Goal: Contribute content: Add original content to the website for others to see

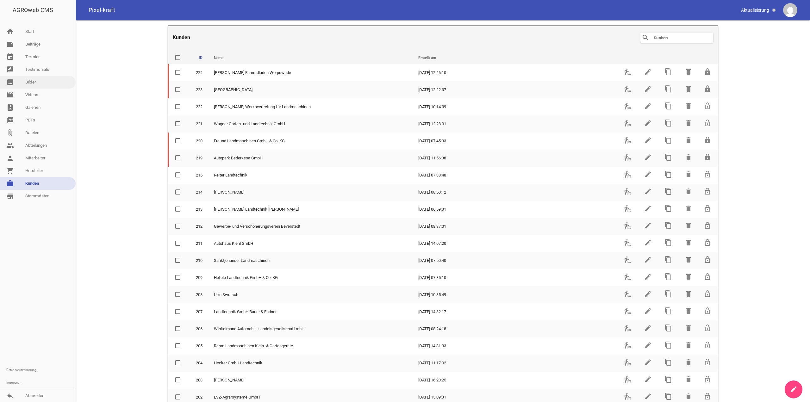
click at [39, 86] on link "image Bilder" at bounding box center [38, 82] width 76 height 13
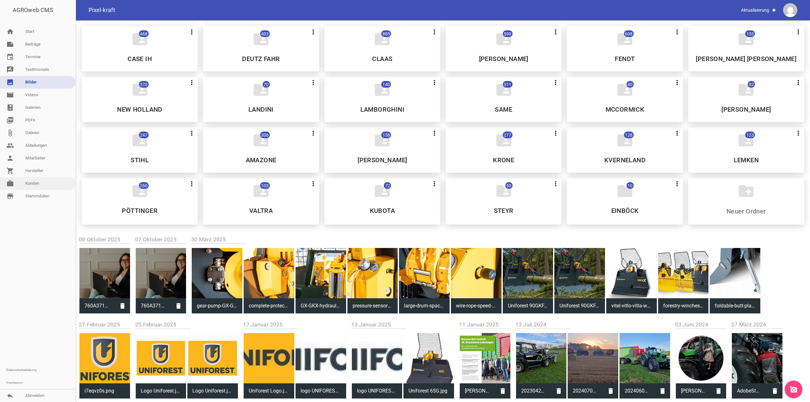
click at [42, 184] on link "work [PERSON_NAME]" at bounding box center [38, 183] width 76 height 13
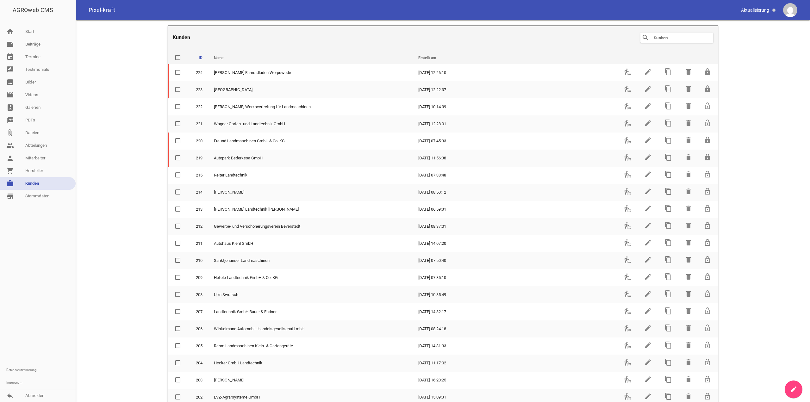
click at [35, 182] on link "work [PERSON_NAME]" at bounding box center [38, 183] width 76 height 13
click at [692, 39] on input "text" at bounding box center [678, 38] width 51 height 8
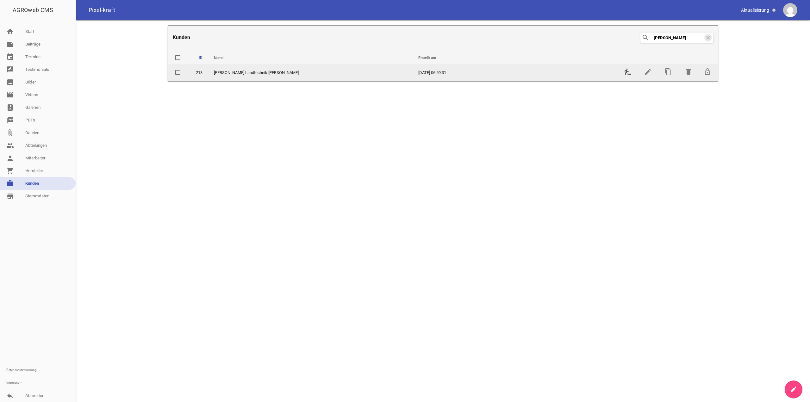
type input "[PERSON_NAME]"
click at [625, 70] on icon "transfer_within_a_station" at bounding box center [628, 72] width 8 height 8
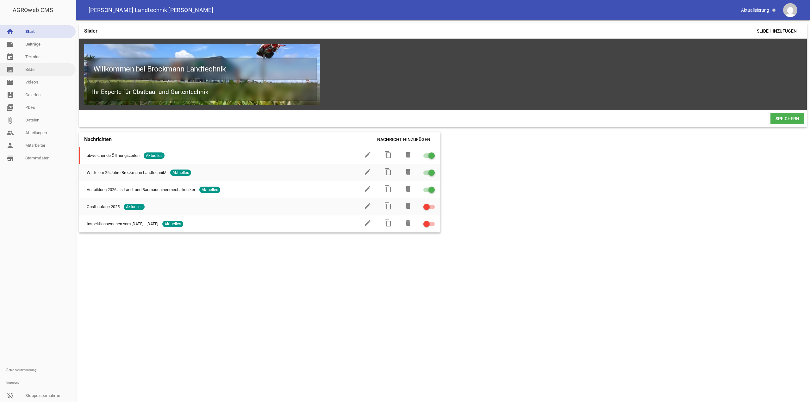
click at [32, 70] on link "image Bilder" at bounding box center [38, 69] width 76 height 13
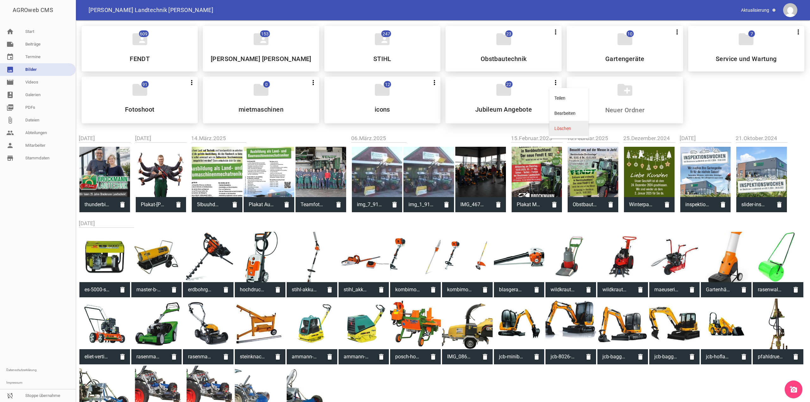
click at [567, 125] on li "Löschen" at bounding box center [569, 128] width 39 height 15
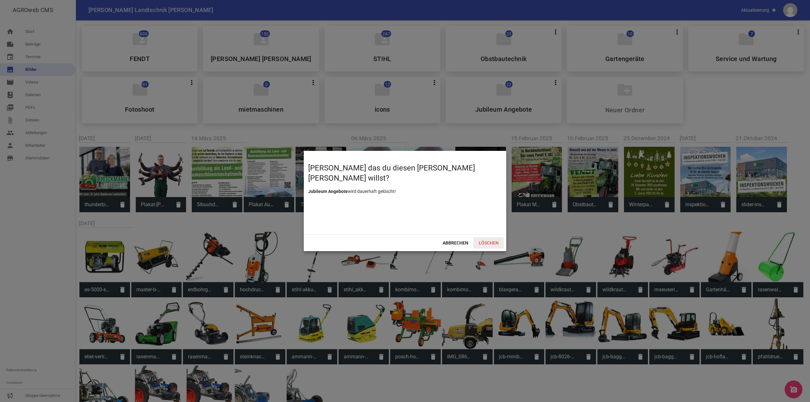
click at [494, 246] on span "Löschen" at bounding box center [489, 242] width 30 height 11
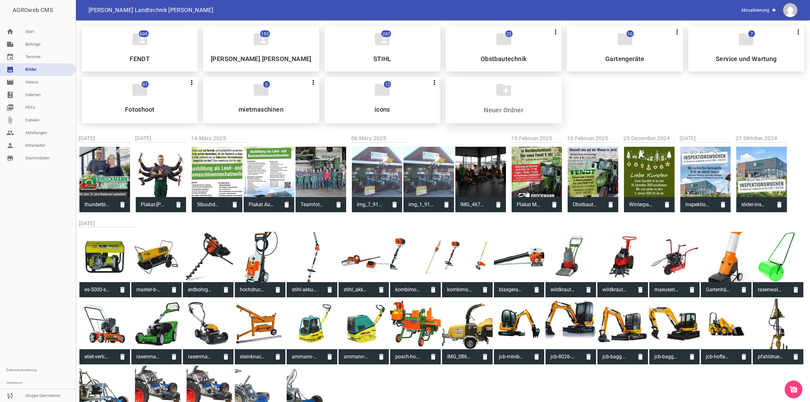
click at [504, 108] on input at bounding box center [503, 110] width 75 height 8
type input "Jubiläum Angebote"
click at [500, 85] on icon "folder" at bounding box center [504, 90] width 18 height 18
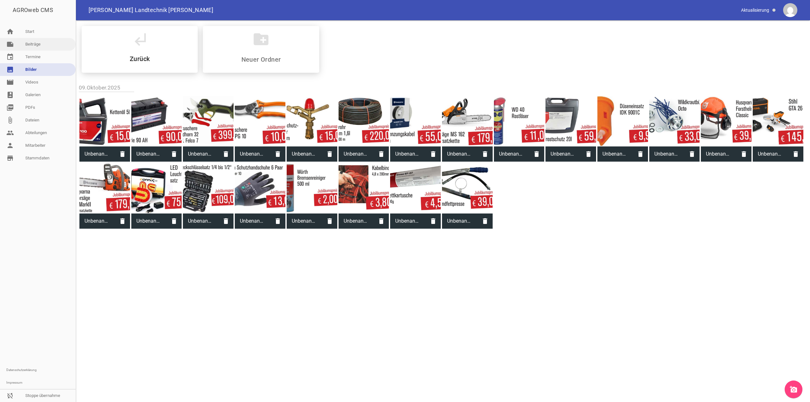
click at [35, 43] on link "note Beiträge" at bounding box center [38, 44] width 76 height 13
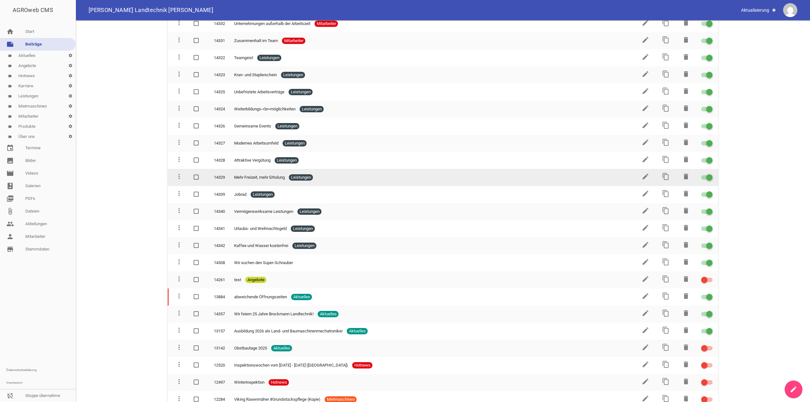
scroll to position [222, 0]
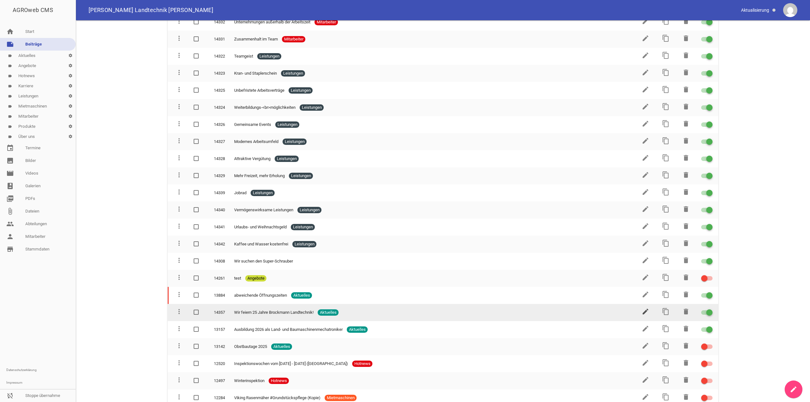
click at [644, 313] on icon "edit" at bounding box center [646, 312] width 8 height 8
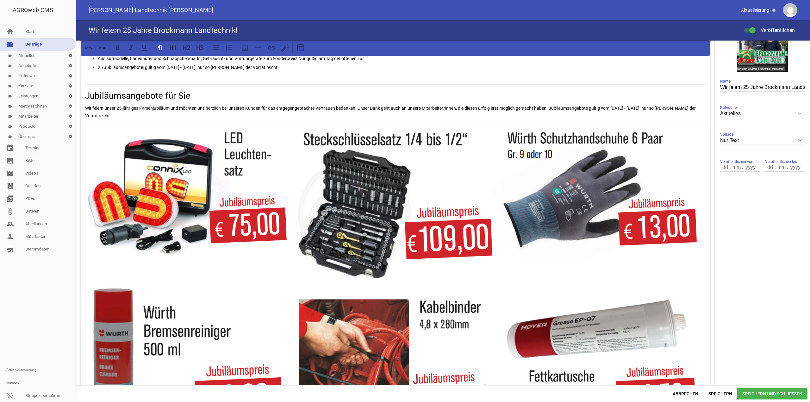
scroll to position [127, 0]
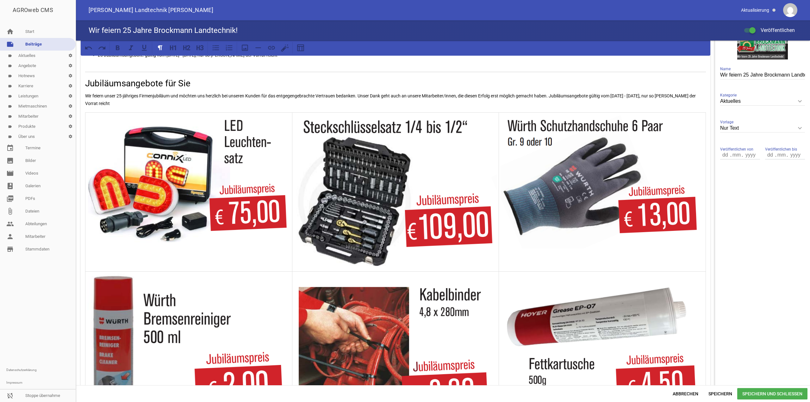
click at [186, 201] on img at bounding box center [189, 178] width 204 height 129
click at [213, 188] on img at bounding box center [189, 178] width 204 height 129
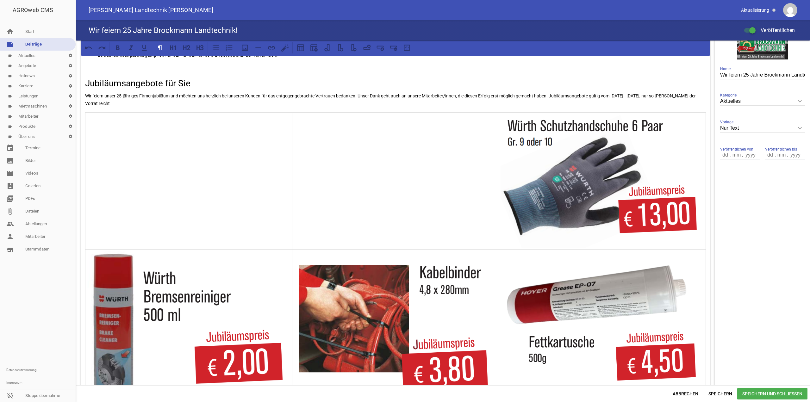
click at [695, 172] on img at bounding box center [603, 181] width 204 height 135
click at [618, 166] on img at bounding box center [603, 181] width 204 height 135
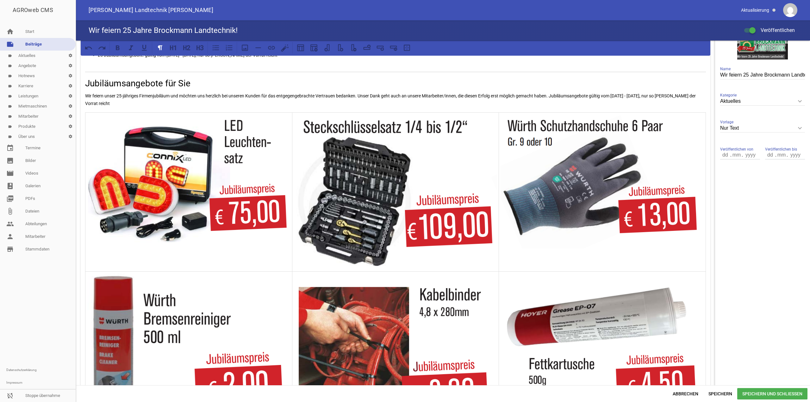
click at [177, 206] on img at bounding box center [189, 178] width 204 height 129
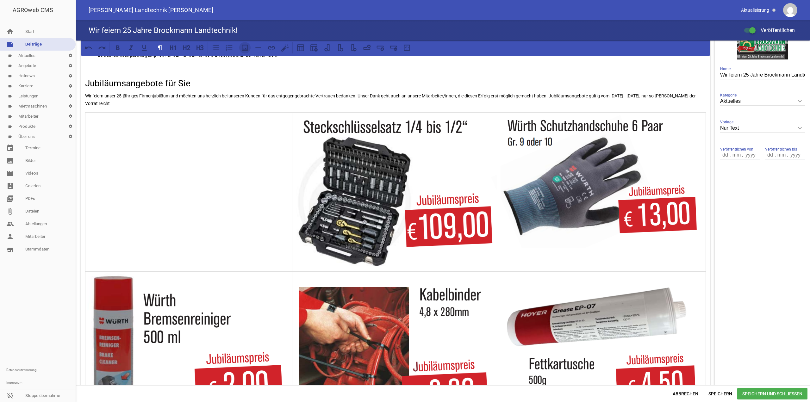
click at [243, 52] on button at bounding box center [244, 47] width 11 height 11
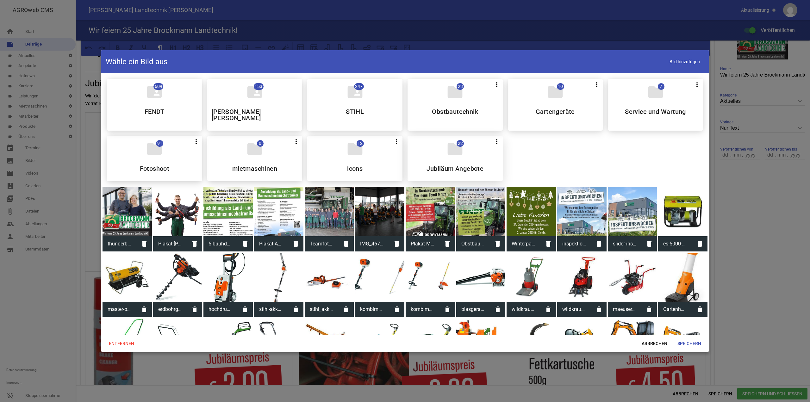
click at [474, 148] on div "folder 22 more_vert Teilen Bearbeiten Löschen Jubiläum Angebote" at bounding box center [455, 159] width 95 height 46
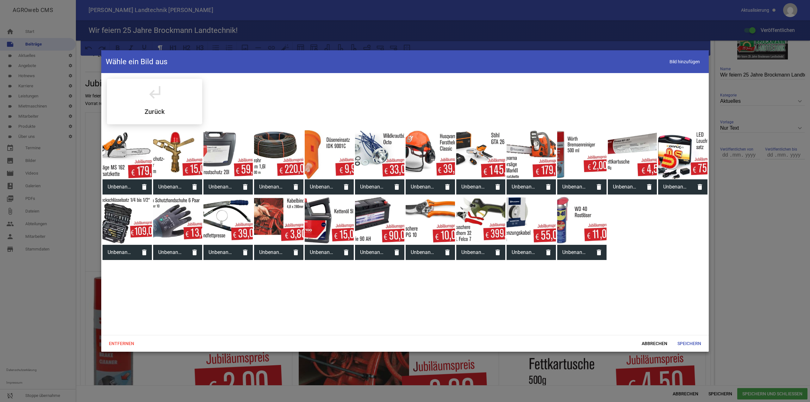
click at [680, 156] on div at bounding box center [682, 154] width 49 height 49
click at [694, 338] on span "Speichern" at bounding box center [690, 343] width 34 height 11
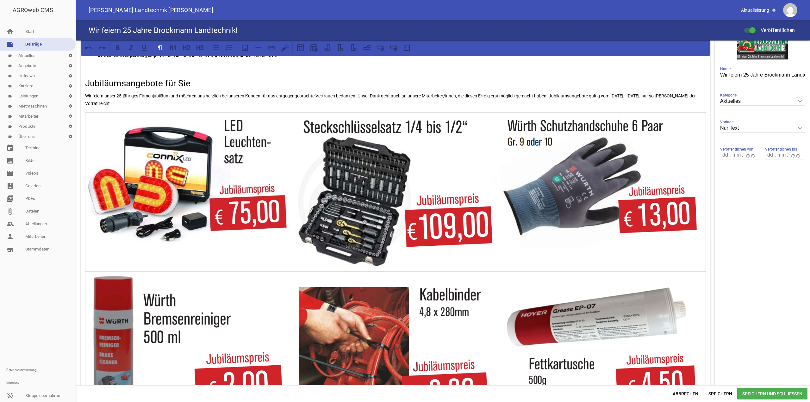
click at [406, 211] on img at bounding box center [396, 192] width 204 height 157
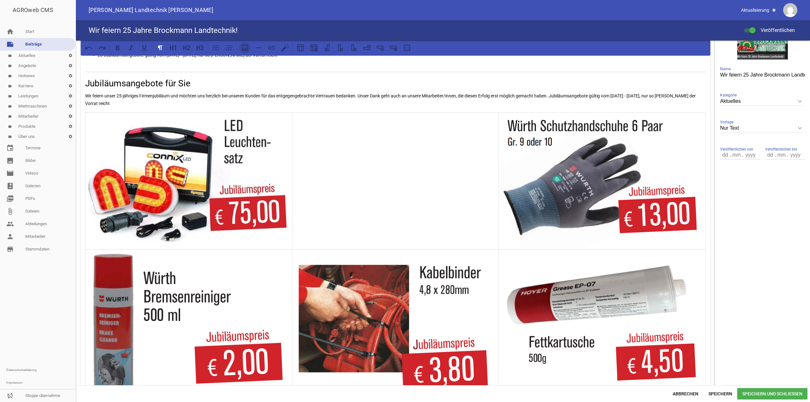
click at [243, 46] on icon at bounding box center [245, 48] width 8 height 8
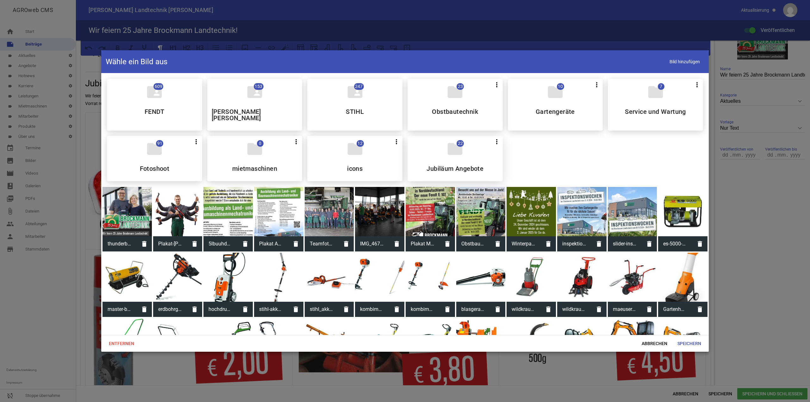
click at [465, 142] on div "folder 22 more_vert Teilen Bearbeiten Löschen Jubiläum Angebote" at bounding box center [455, 159] width 95 height 46
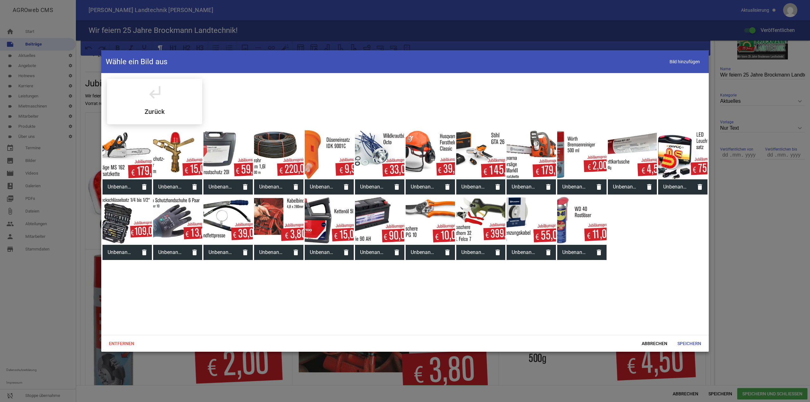
click at [129, 228] on div at bounding box center [127, 220] width 49 height 49
click at [703, 344] on span "Speichern" at bounding box center [690, 343] width 34 height 11
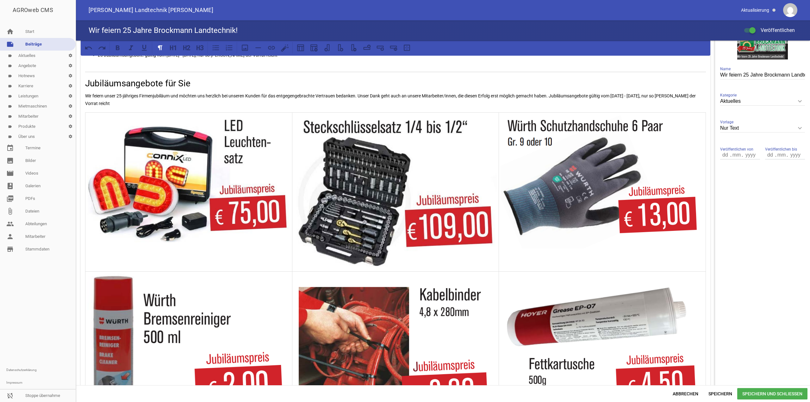
click at [585, 192] on img at bounding box center [603, 181] width 204 height 135
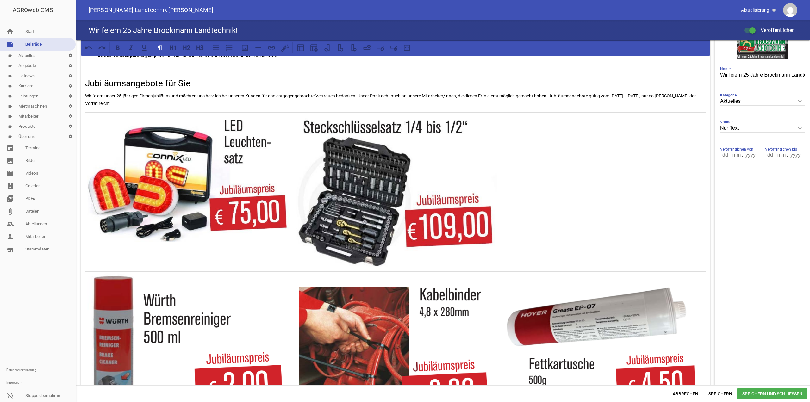
click at [251, 48] on div at bounding box center [265, 47] width 53 height 11
click at [249, 48] on icon at bounding box center [245, 48] width 8 height 8
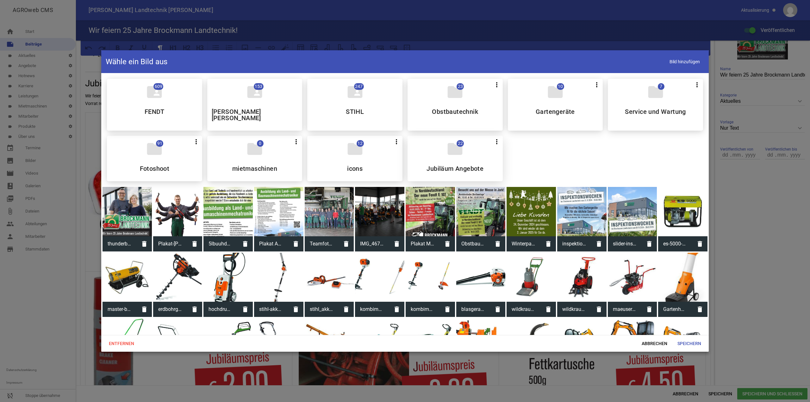
click at [429, 149] on div "folder 22 more_vert Teilen Bearbeiten Löschen Jubiläum Angebote" at bounding box center [455, 159] width 95 height 46
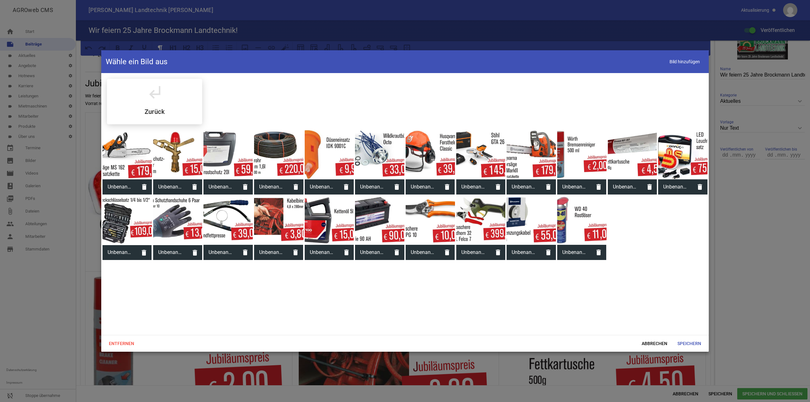
click at [181, 233] on div at bounding box center [177, 220] width 49 height 49
click at [703, 345] on span "Speichern" at bounding box center [690, 343] width 34 height 11
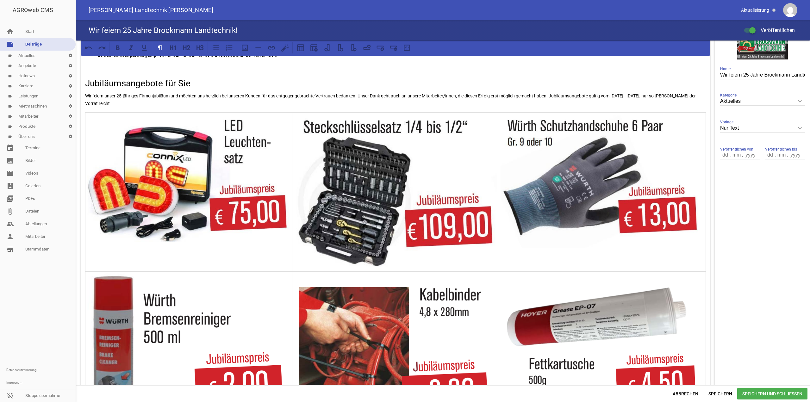
click at [726, 392] on div "AGROweb CMS home Start note Beiträge label Aktuelles settings label Angebote se…" at bounding box center [405, 201] width 810 height 402
click at [726, 392] on span "Speichern" at bounding box center [721, 393] width 34 height 11
click at [173, 298] on img at bounding box center [189, 351] width 204 height 156
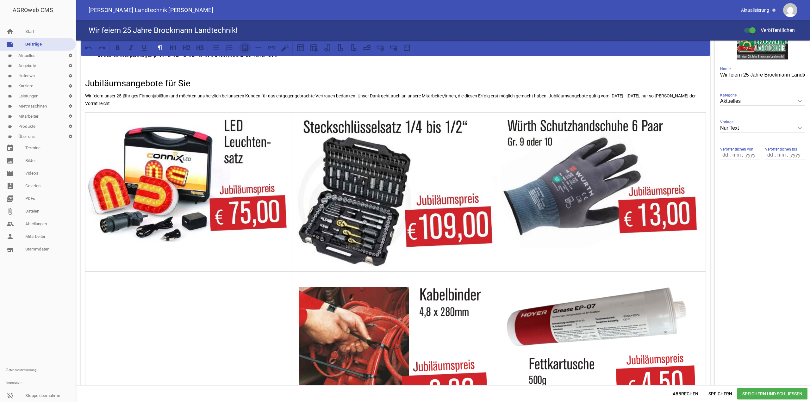
click at [243, 46] on icon at bounding box center [245, 48] width 8 height 8
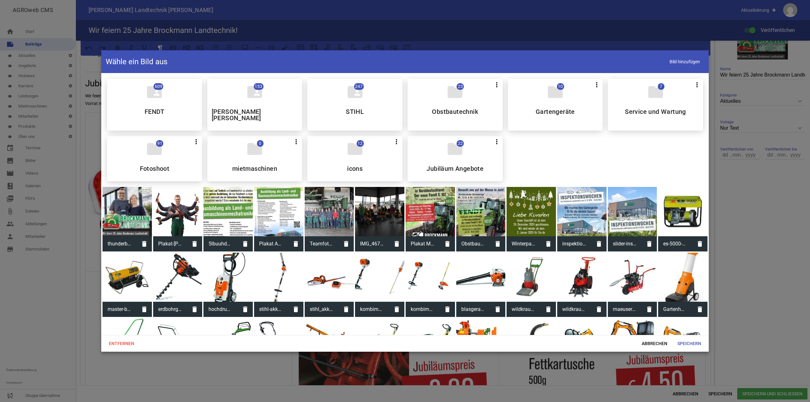
click at [427, 152] on div "folder 22 more_vert Teilen Bearbeiten Löschen Jubiläum Angebote" at bounding box center [455, 159] width 95 height 46
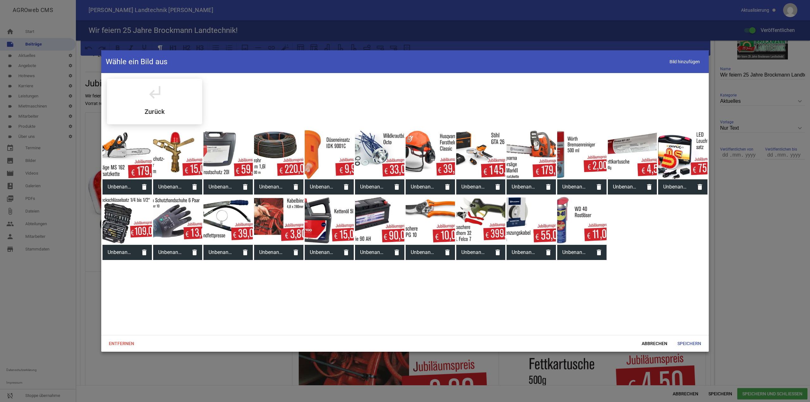
click at [587, 163] on div at bounding box center [581, 154] width 49 height 49
click at [697, 338] on span "Speichern" at bounding box center [690, 343] width 34 height 11
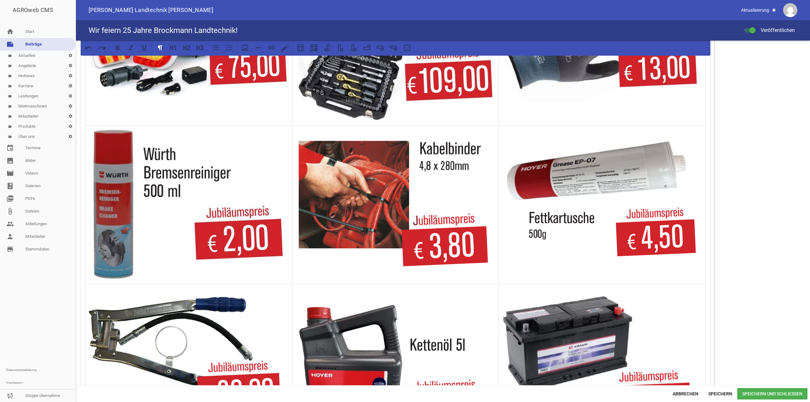
scroll to position [285, 0]
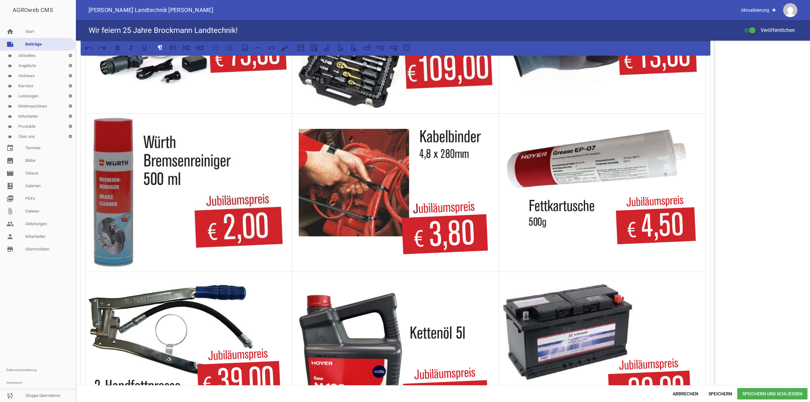
click at [374, 196] on img at bounding box center [396, 194] width 204 height 144
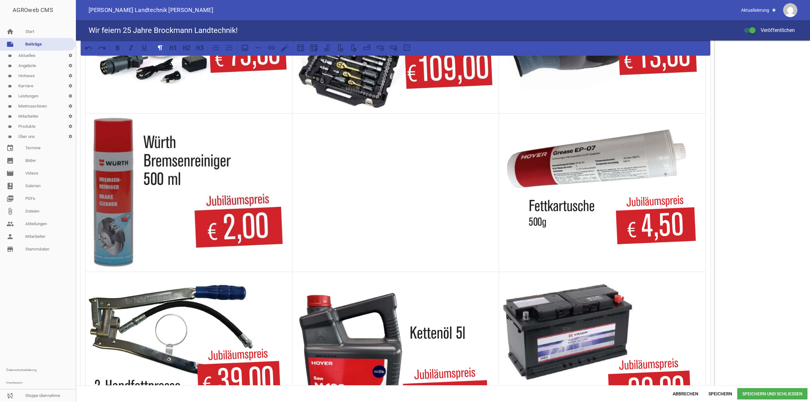
click at [239, 49] on div at bounding box center [396, 47] width 626 height 11
click at [242, 49] on icon at bounding box center [245, 48] width 8 height 8
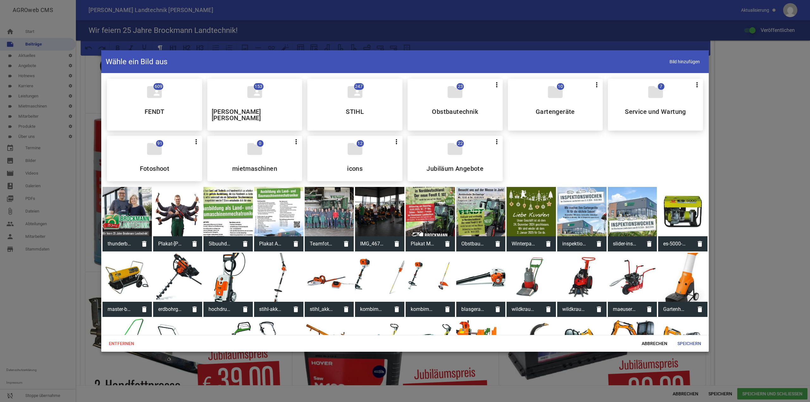
click at [440, 166] on h5 "Jubiläum Angebote" at bounding box center [455, 169] width 57 height 6
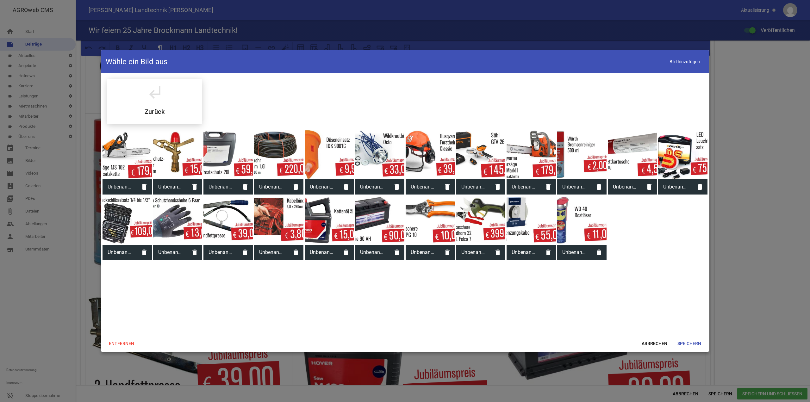
click at [286, 225] on div at bounding box center [278, 220] width 49 height 49
click at [690, 343] on span "Speichern" at bounding box center [690, 343] width 34 height 11
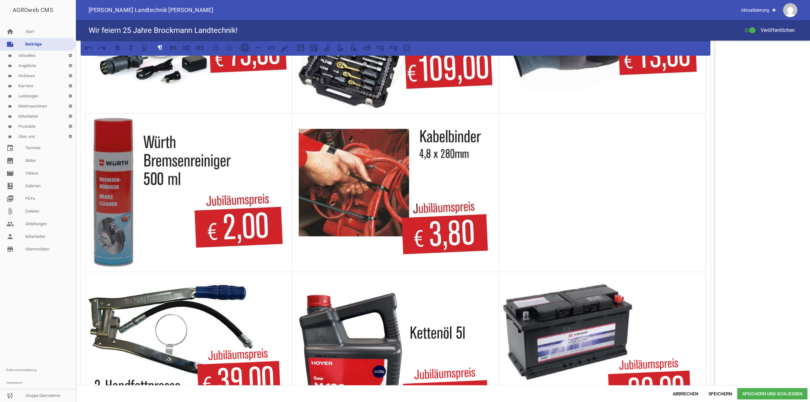
click at [249, 49] on icon at bounding box center [245, 48] width 8 height 8
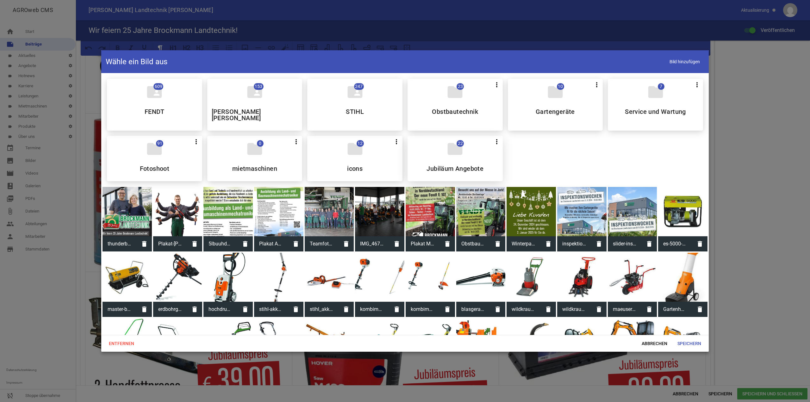
click at [444, 144] on div "folder 22 more_vert Teilen Bearbeiten Löschen Jubiläum Angebote" at bounding box center [455, 159] width 95 height 46
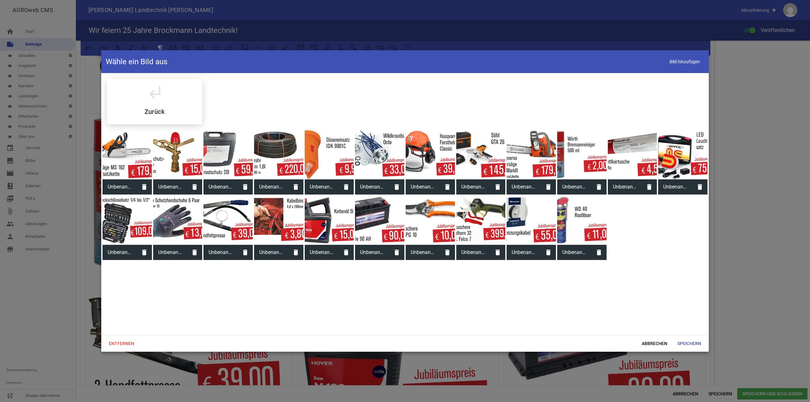
click at [627, 153] on div at bounding box center [632, 154] width 49 height 49
click at [690, 342] on span "Speichern" at bounding box center [690, 343] width 34 height 11
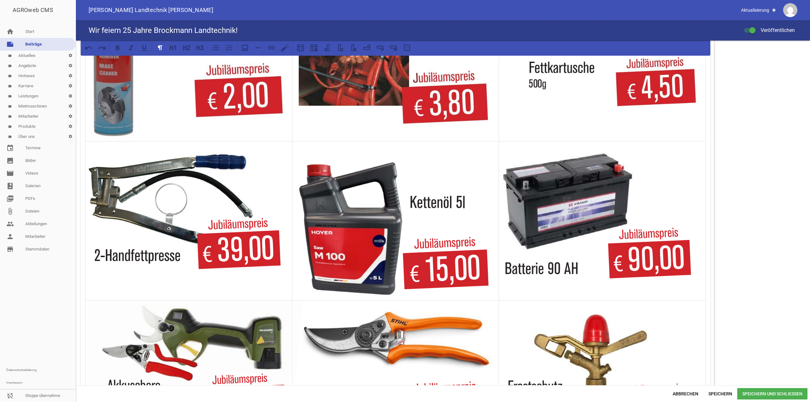
scroll to position [443, 0]
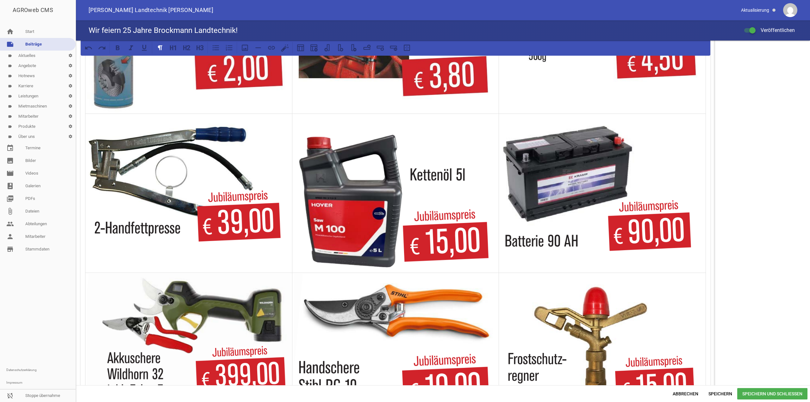
click at [198, 184] on img at bounding box center [189, 185] width 204 height 140
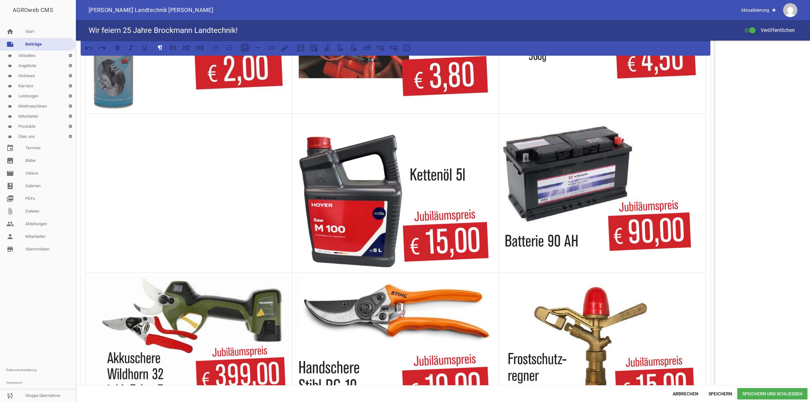
click at [240, 47] on button at bounding box center [244, 47] width 11 height 11
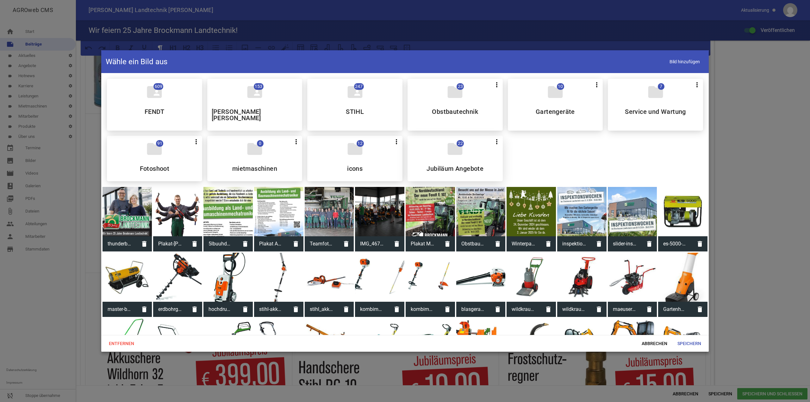
click at [468, 148] on div "folder 22 more_vert Teilen Bearbeiten Löschen Jubiläum Angebote" at bounding box center [455, 159] width 95 height 46
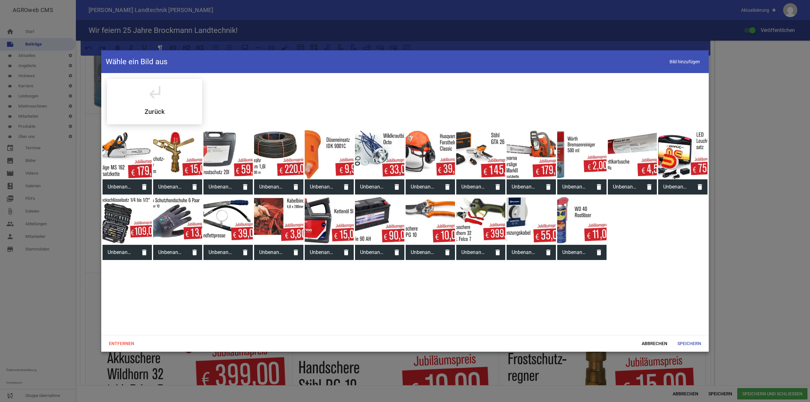
click at [220, 216] on div at bounding box center [228, 220] width 49 height 49
click at [687, 338] on span "Speichern" at bounding box center [690, 343] width 34 height 11
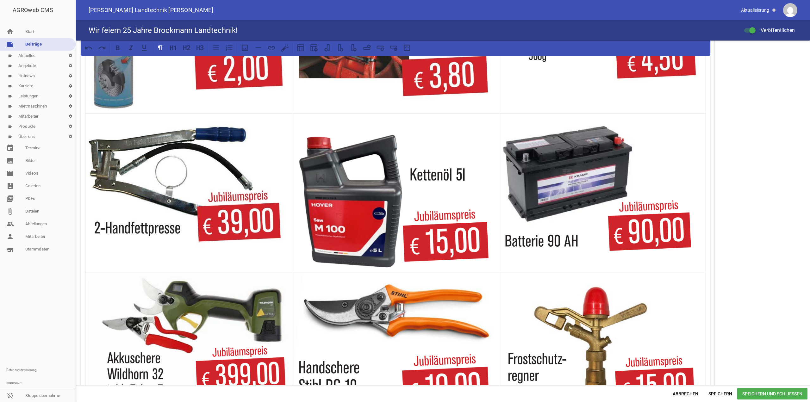
click at [347, 220] on img at bounding box center [396, 201] width 204 height 142
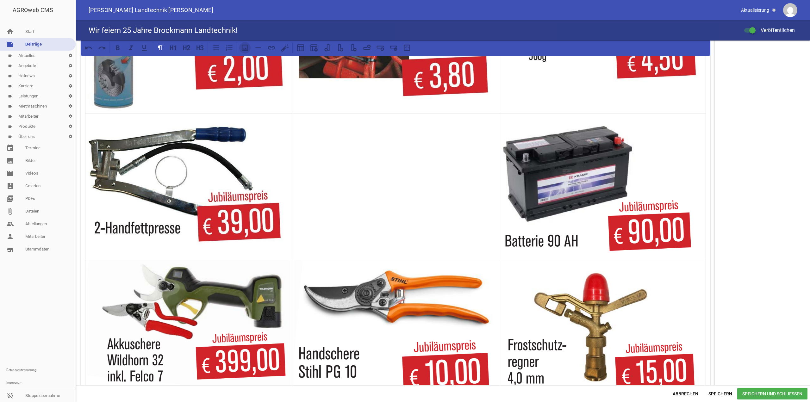
click at [247, 51] on icon at bounding box center [245, 48] width 8 height 8
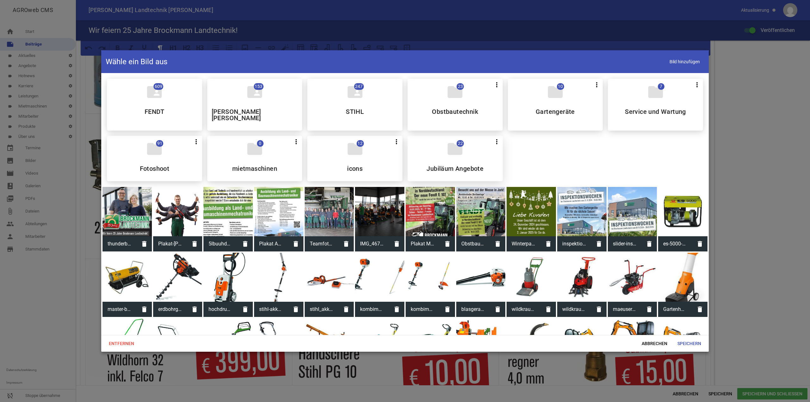
click at [459, 149] on icon "folder" at bounding box center [455, 149] width 18 height 18
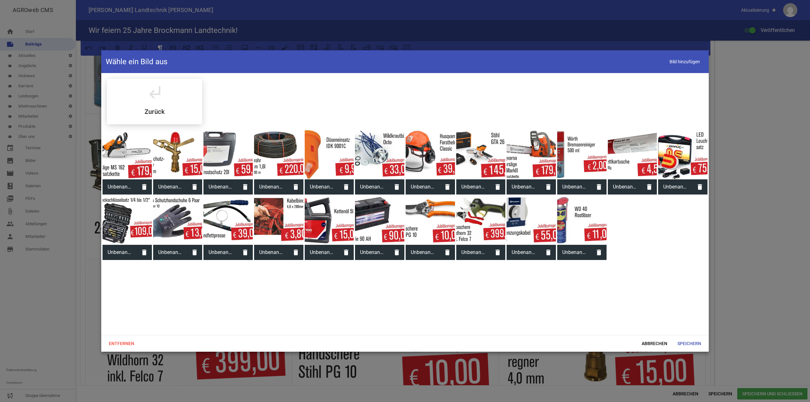
click at [321, 216] on div at bounding box center [329, 220] width 49 height 49
click at [687, 343] on span "Speichern" at bounding box center [690, 343] width 34 height 11
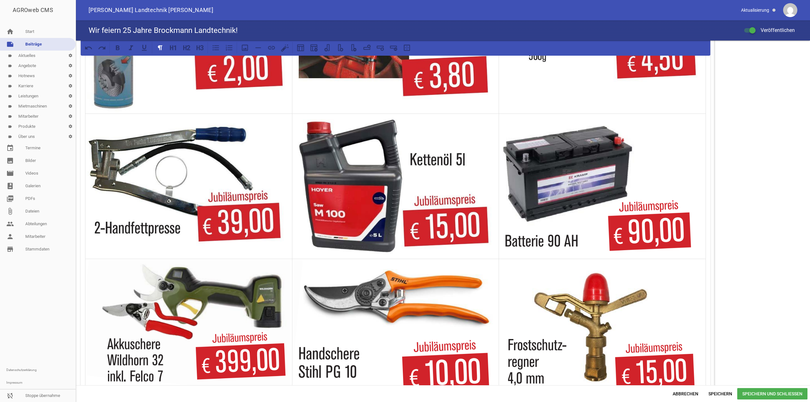
click at [589, 165] on img at bounding box center [603, 190] width 204 height 135
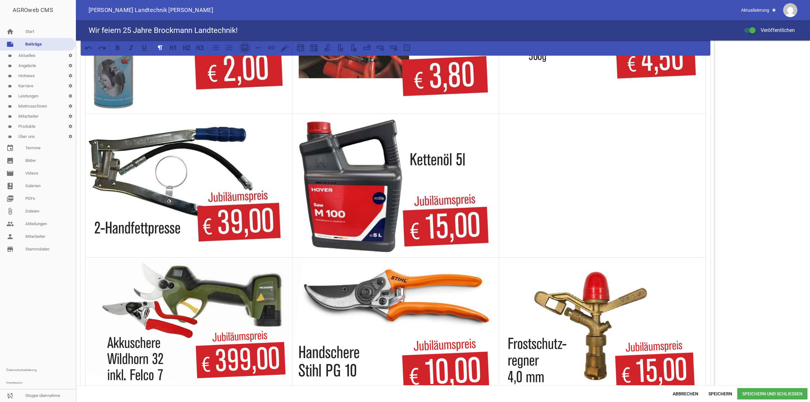
click at [240, 49] on button at bounding box center [244, 47] width 11 height 11
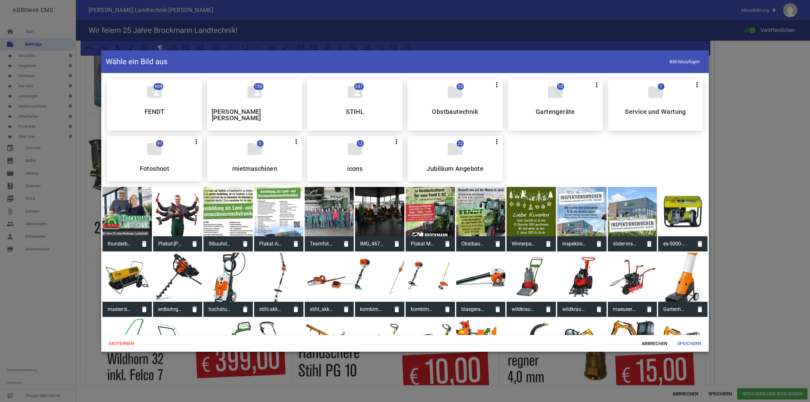
click at [474, 154] on div "folder 22 more_vert Teilen Bearbeiten Löschen Jubiläum Angebote" at bounding box center [455, 159] width 95 height 46
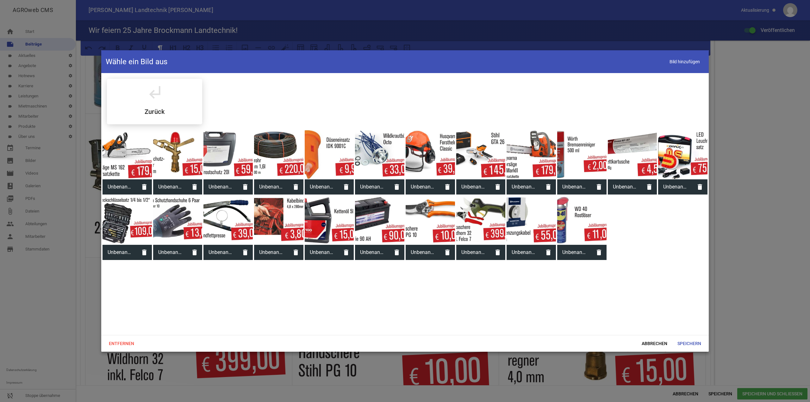
click at [374, 211] on div at bounding box center [379, 220] width 49 height 49
click at [674, 343] on span "Speichern" at bounding box center [690, 343] width 34 height 11
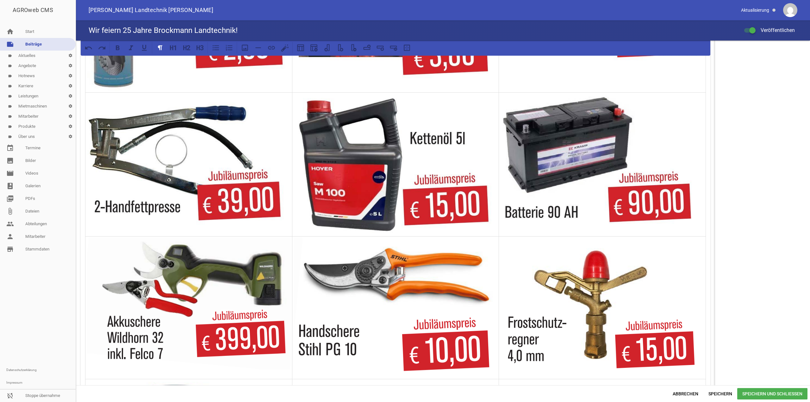
scroll to position [475, 0]
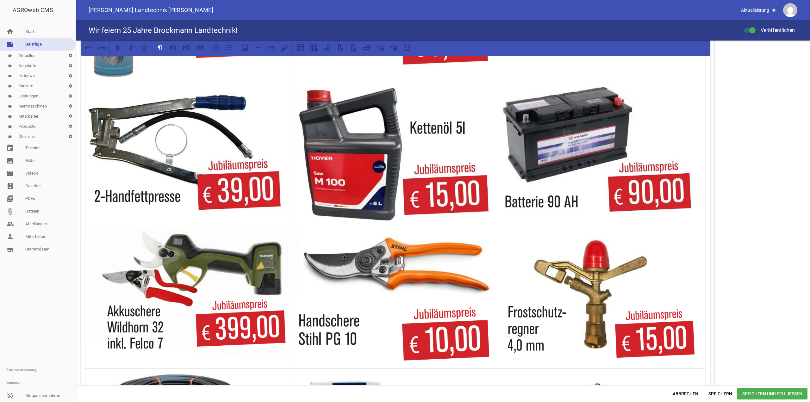
click at [196, 269] on img at bounding box center [189, 293] width 204 height 132
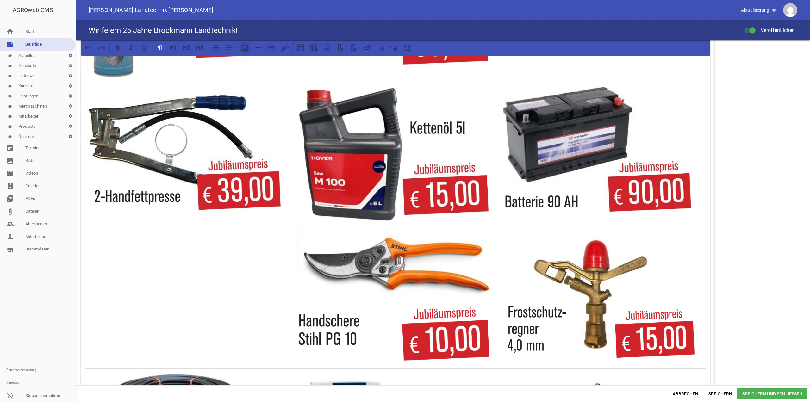
click at [244, 47] on icon at bounding box center [245, 48] width 8 height 8
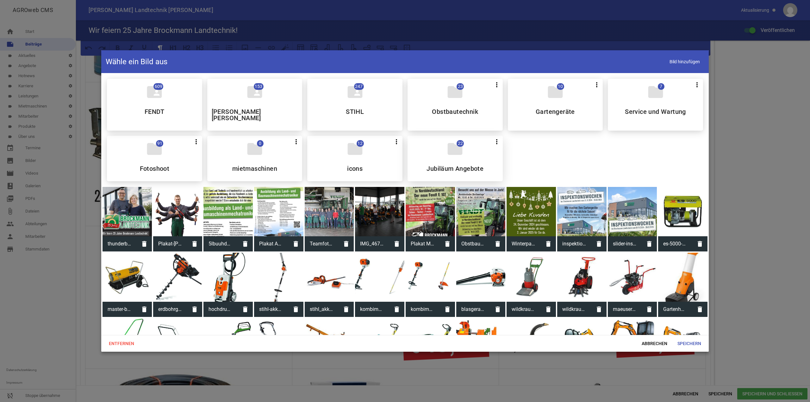
click at [446, 166] on h5 "Jubiläum Angebote" at bounding box center [455, 169] width 57 height 6
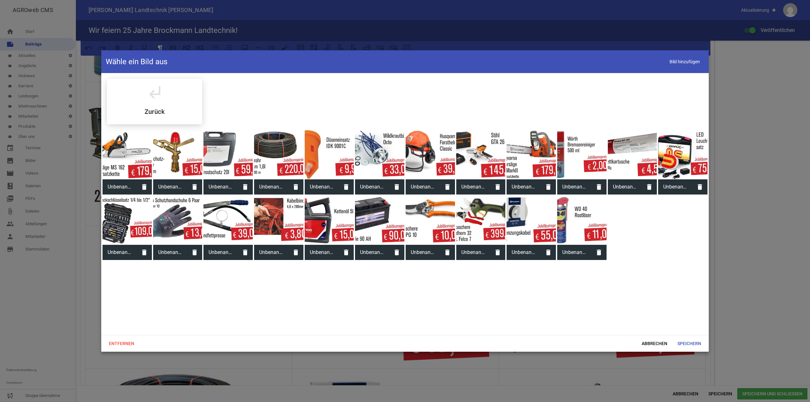
click at [475, 202] on div at bounding box center [480, 220] width 49 height 49
click at [695, 348] on span "Speichern" at bounding box center [690, 343] width 34 height 11
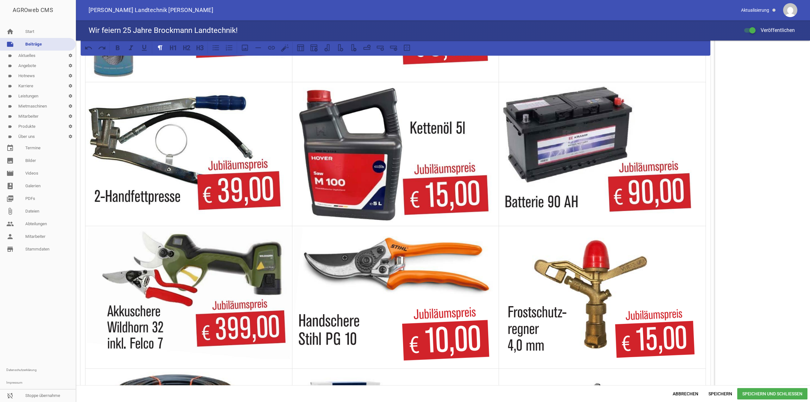
click at [382, 276] on img at bounding box center [396, 297] width 204 height 140
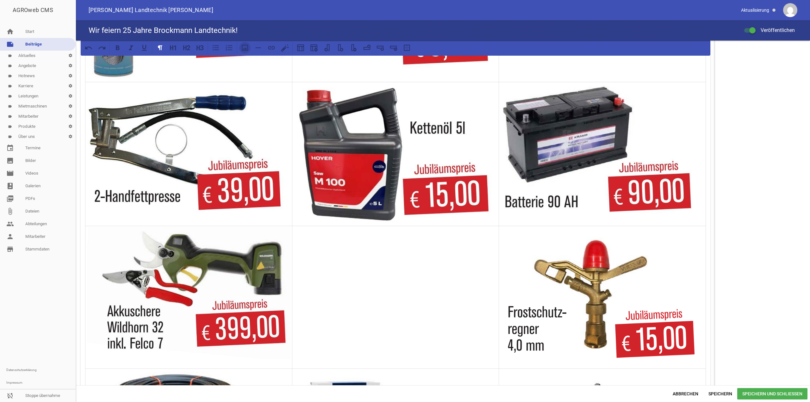
click at [241, 49] on icon at bounding box center [245, 48] width 8 height 8
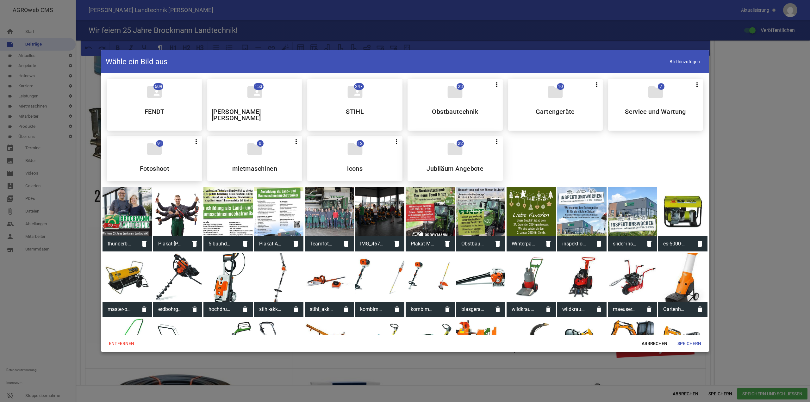
click at [436, 139] on div "folder 22 more_vert Teilen Bearbeiten Löschen Jubiläum Angebote" at bounding box center [455, 159] width 95 height 46
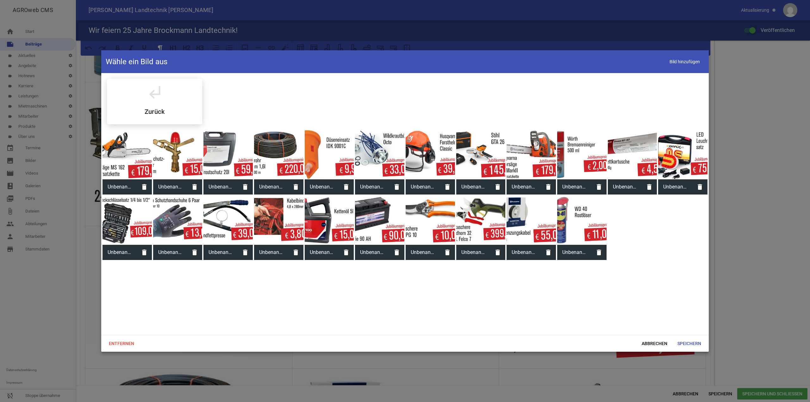
click at [438, 218] on div at bounding box center [430, 220] width 49 height 49
click at [680, 343] on span "Speichern" at bounding box center [690, 343] width 34 height 11
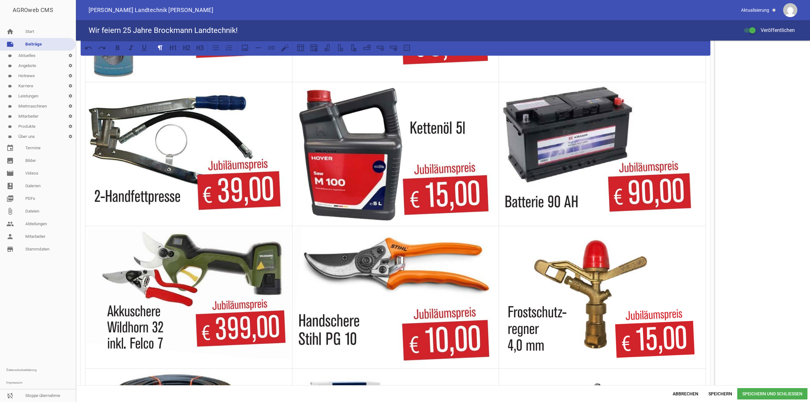
click at [617, 268] on img at bounding box center [603, 301] width 204 height 133
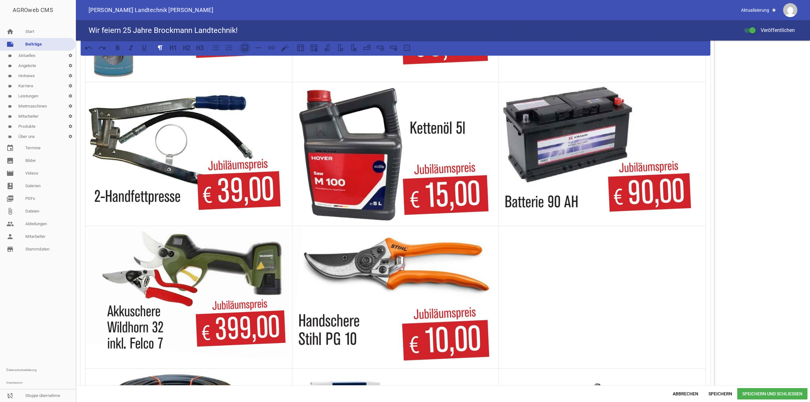
click at [244, 48] on icon at bounding box center [245, 48] width 6 height 6
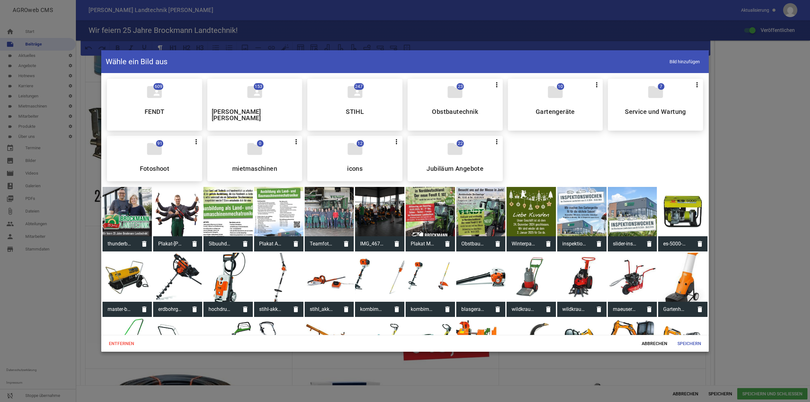
click at [436, 156] on div "folder 22 more_vert Teilen Bearbeiten Löschen Jubiläum Angebote" at bounding box center [455, 159] width 95 height 46
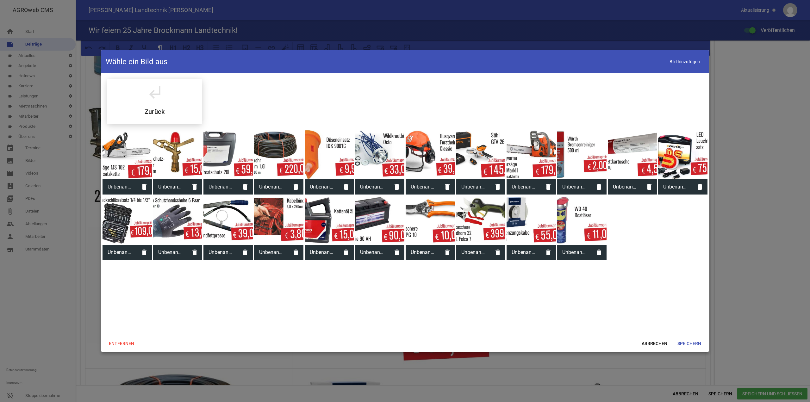
click at [229, 152] on div at bounding box center [228, 154] width 49 height 49
click at [692, 340] on span "Speichern" at bounding box center [690, 343] width 34 height 11
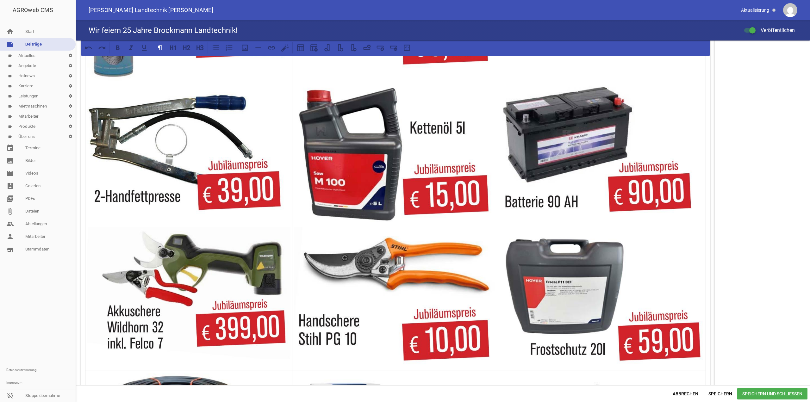
click at [730, 393] on div "AGROweb CMS home Start note Beiträge label Aktuelles settings label Angebote se…" at bounding box center [405, 201] width 810 height 402
click at [728, 393] on span "Speichern" at bounding box center [721, 393] width 34 height 11
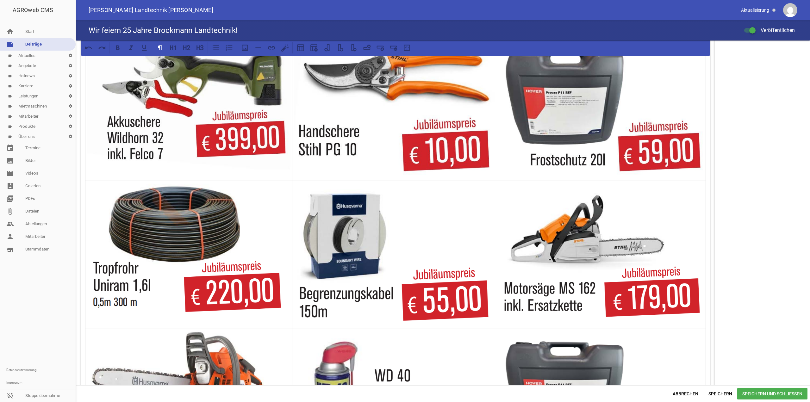
scroll to position [665, 0]
click at [238, 240] on img at bounding box center [189, 252] width 204 height 141
click at [207, 238] on img at bounding box center [189, 252] width 204 height 141
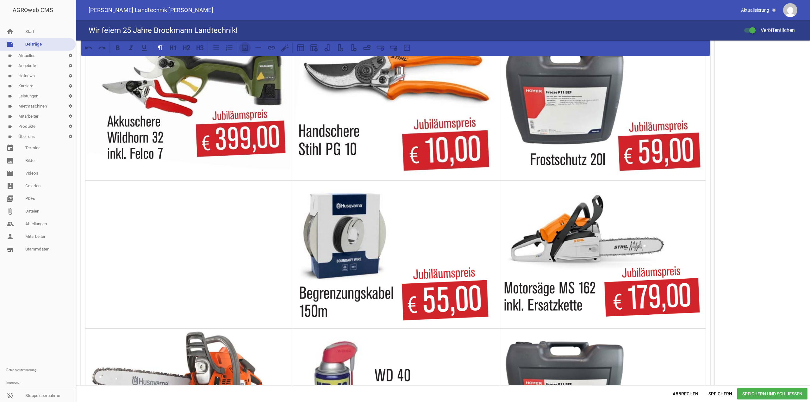
click at [247, 48] on icon at bounding box center [245, 48] width 8 height 8
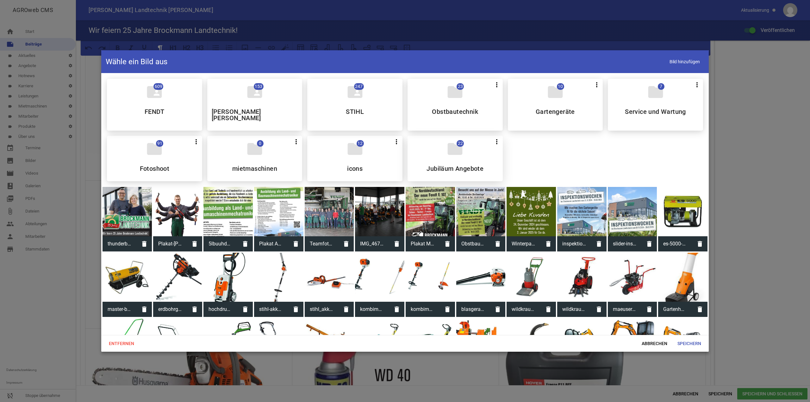
click at [459, 166] on h5 "Jubiläum Angebote" at bounding box center [455, 169] width 57 height 6
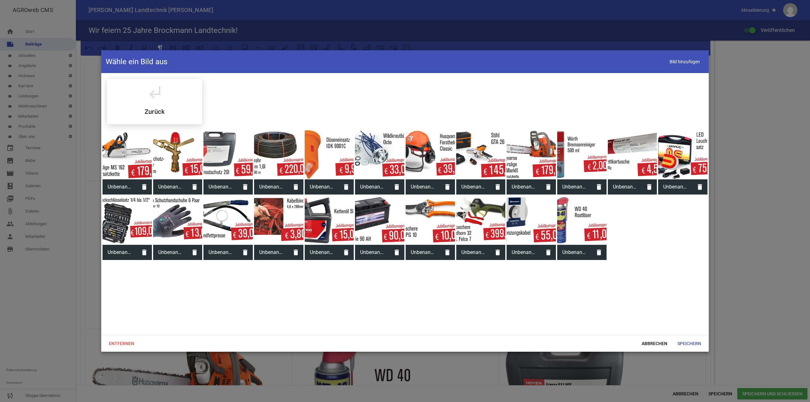
click at [283, 157] on div at bounding box center [278, 154] width 49 height 49
click at [693, 343] on span "Speichern" at bounding box center [690, 343] width 34 height 11
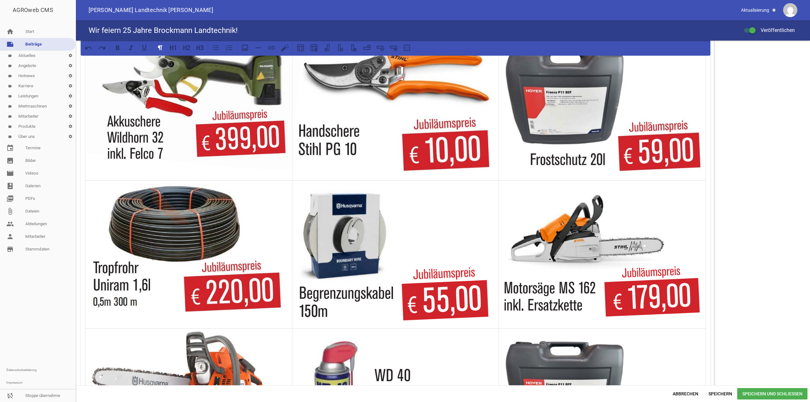
click at [361, 243] on img at bounding box center [396, 258] width 204 height 138
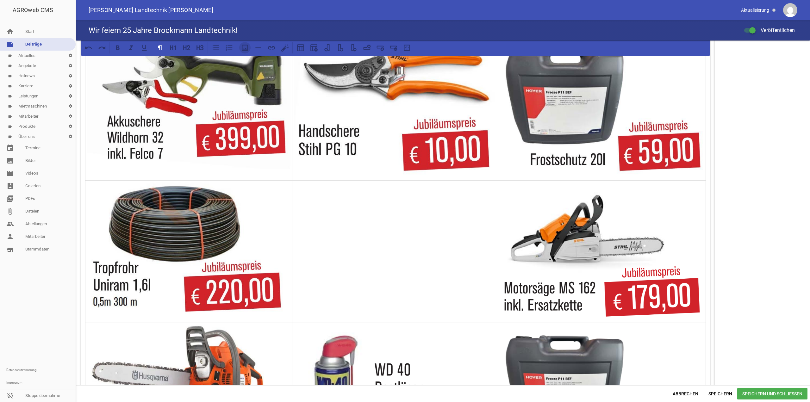
click at [248, 51] on icon at bounding box center [245, 48] width 8 height 8
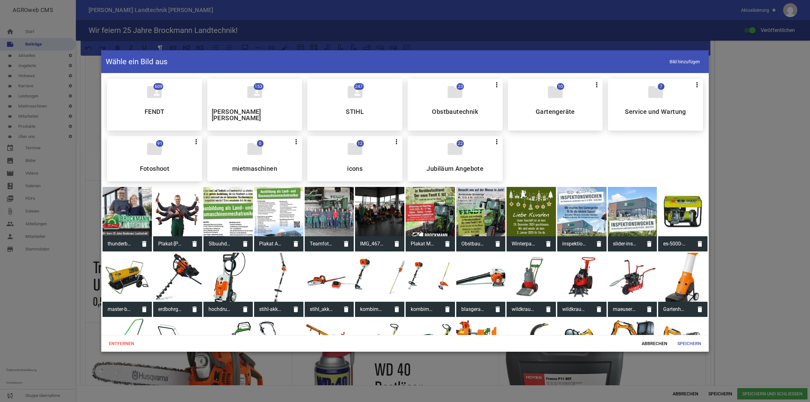
click at [461, 150] on icon "folder" at bounding box center [455, 149] width 18 height 18
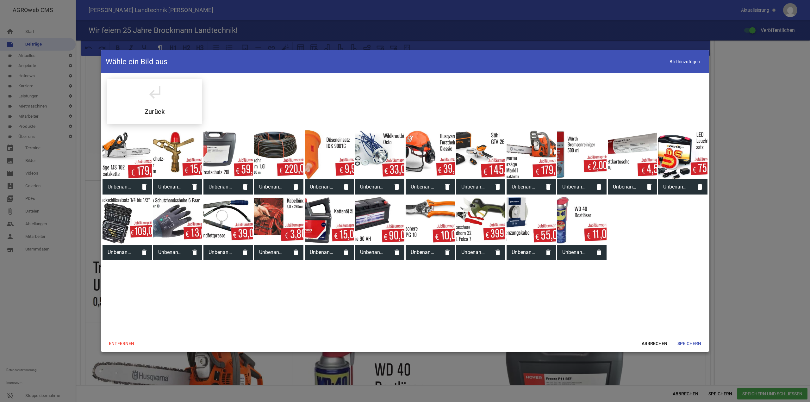
click at [532, 204] on div at bounding box center [531, 220] width 49 height 49
click at [684, 350] on div "Entfernen Abbrechen Speichern" at bounding box center [405, 343] width 608 height 17
click at [686, 347] on span "Speichern" at bounding box center [690, 343] width 34 height 11
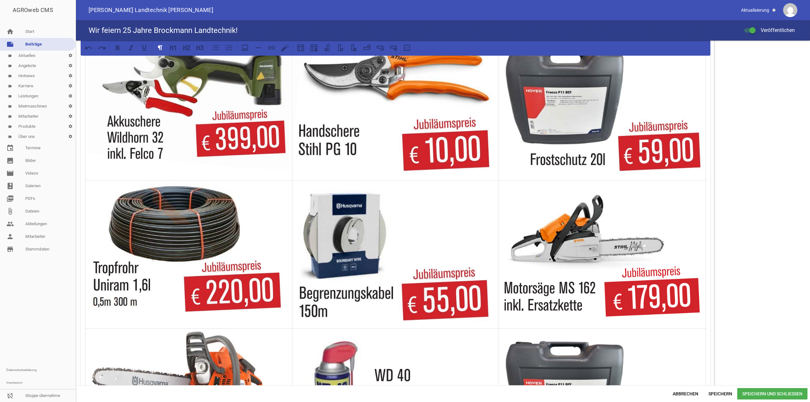
click at [621, 255] on img at bounding box center [603, 254] width 204 height 131
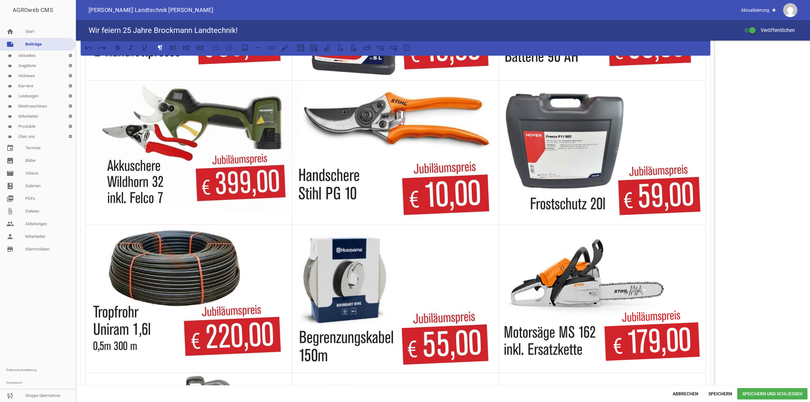
scroll to position [601, 0]
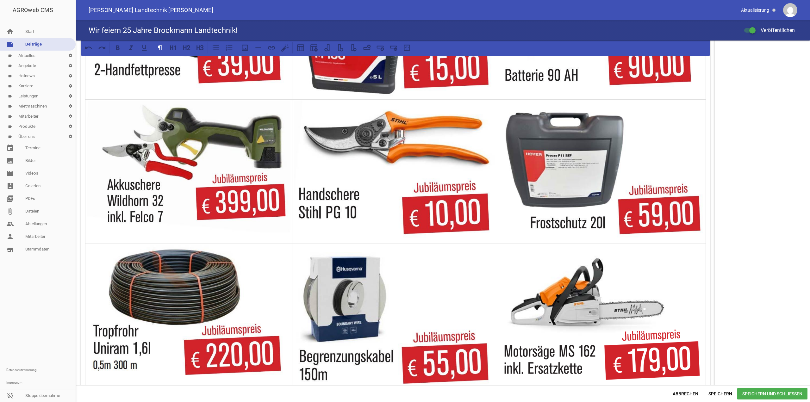
click at [535, 197] on img at bounding box center [603, 175] width 204 height 134
click at [541, 199] on img at bounding box center [603, 175] width 204 height 134
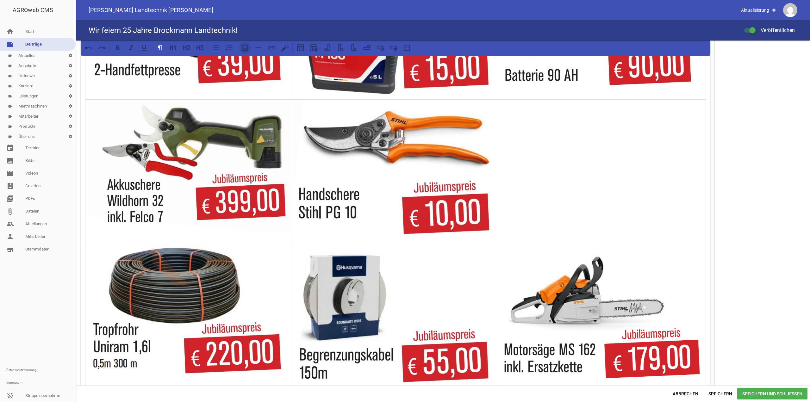
click at [246, 52] on button at bounding box center [244, 47] width 11 height 11
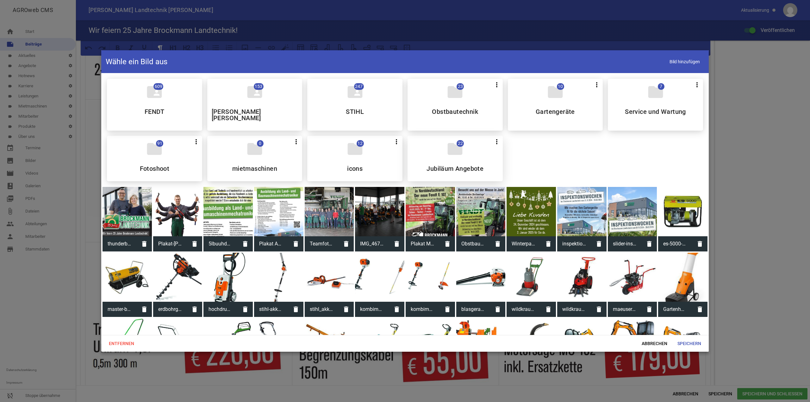
click at [451, 143] on icon "folder" at bounding box center [455, 149] width 18 height 18
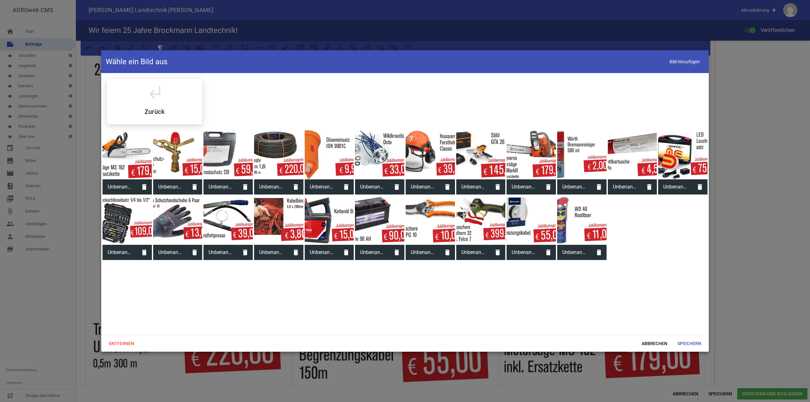
click at [174, 158] on div at bounding box center [177, 154] width 49 height 49
click at [689, 344] on span "Speichern" at bounding box center [690, 343] width 34 height 11
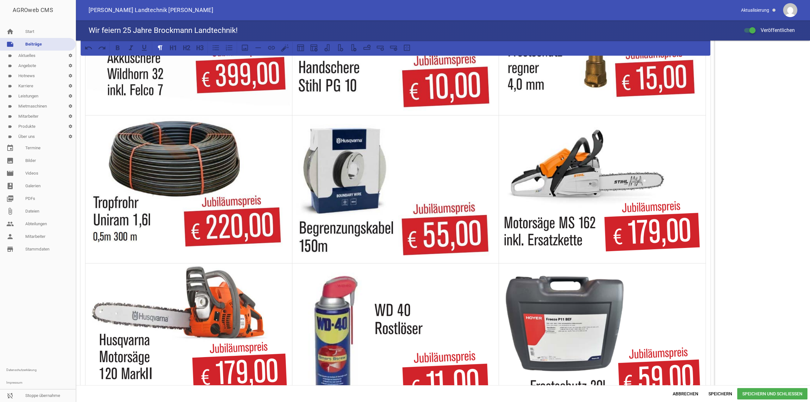
scroll to position [728, 0]
click at [533, 187] on img at bounding box center [603, 189] width 204 height 131
click at [574, 201] on img at bounding box center [603, 189] width 204 height 131
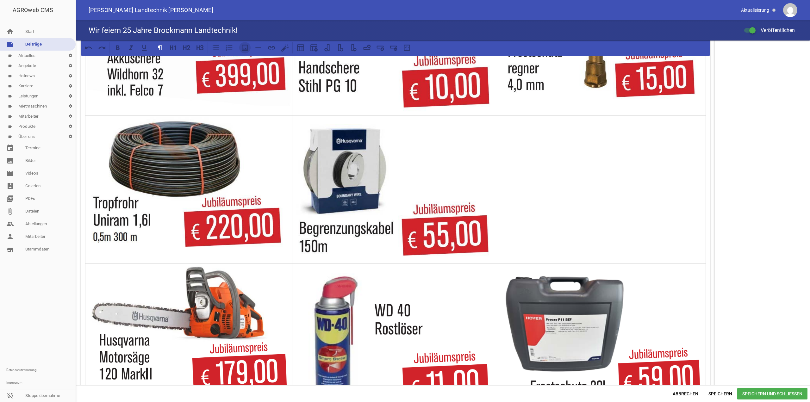
click at [245, 44] on icon at bounding box center [245, 48] width 8 height 8
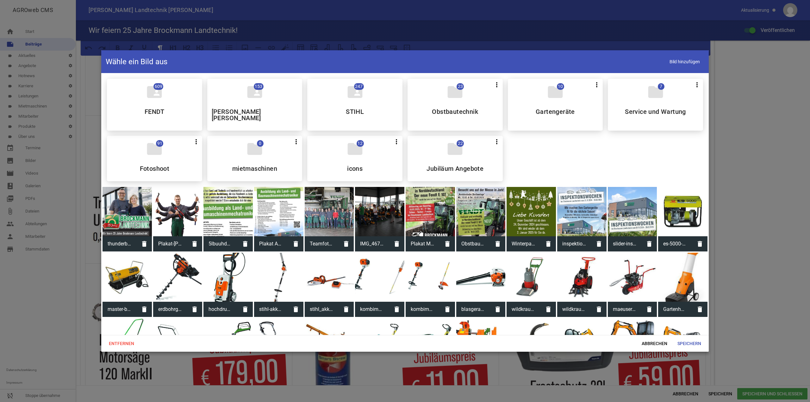
click at [434, 151] on div "folder 22 more_vert Teilen Bearbeiten Löschen Jubiläum Angebote" at bounding box center [455, 159] width 95 height 46
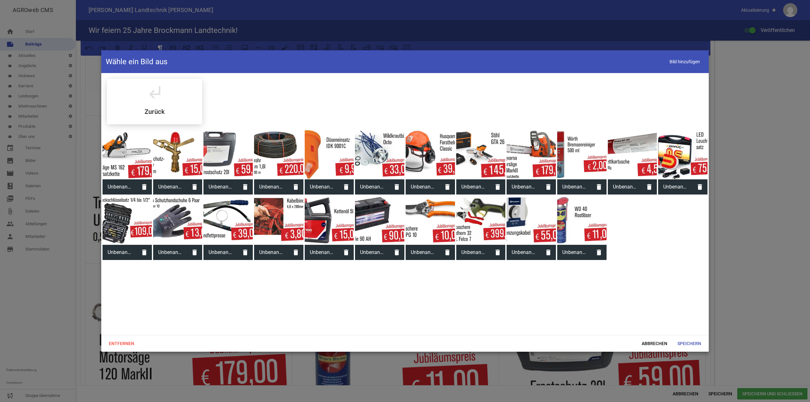
click at [144, 157] on div at bounding box center [127, 154] width 49 height 49
click at [688, 344] on span "Speichern" at bounding box center [690, 343] width 34 height 11
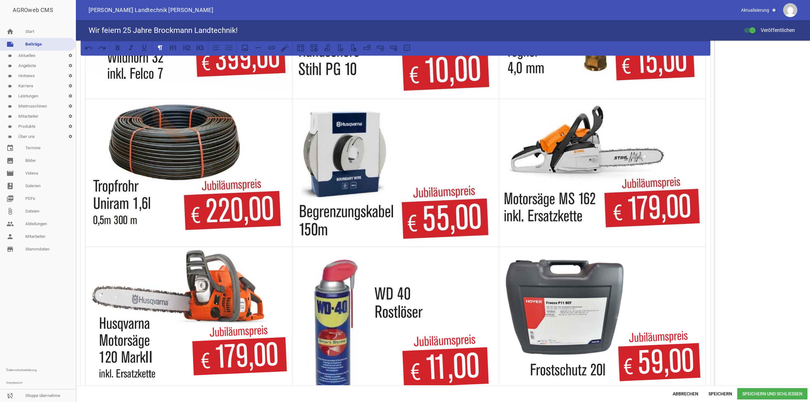
scroll to position [760, 0]
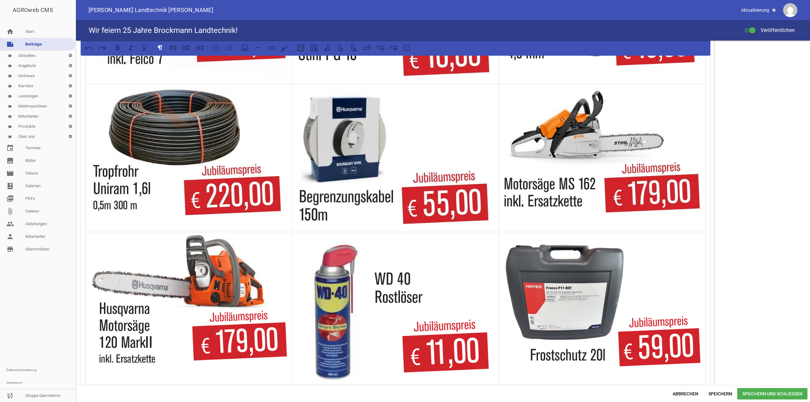
click at [178, 292] on img at bounding box center [189, 300] width 204 height 134
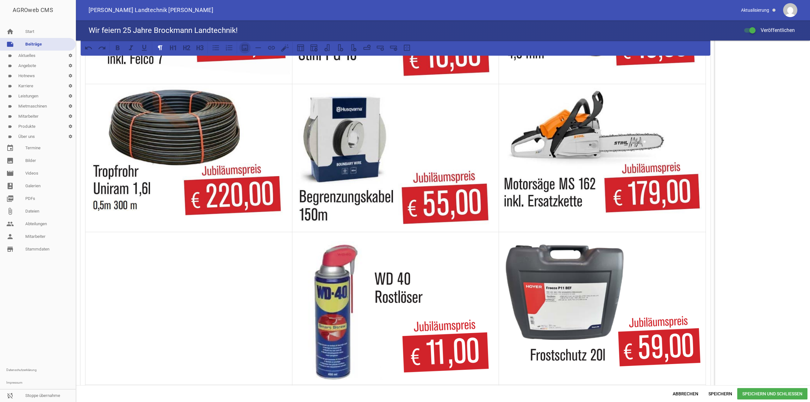
click at [248, 49] on icon at bounding box center [245, 48] width 6 height 6
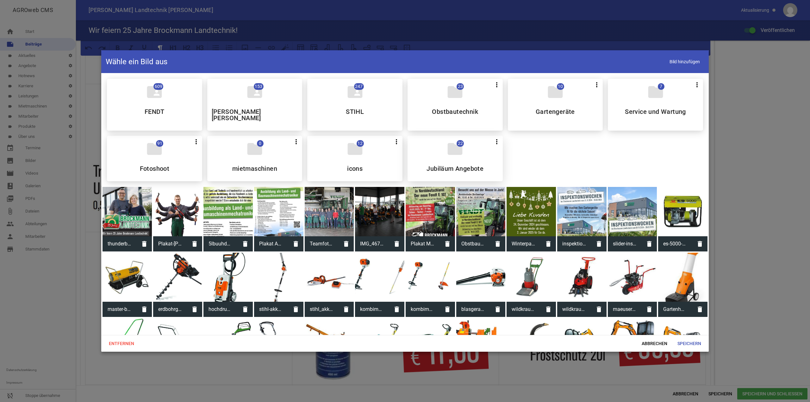
click at [480, 139] on div "folder 22 more_vert Teilen Bearbeiten Löschen Jubiläum Angebote" at bounding box center [455, 159] width 95 height 46
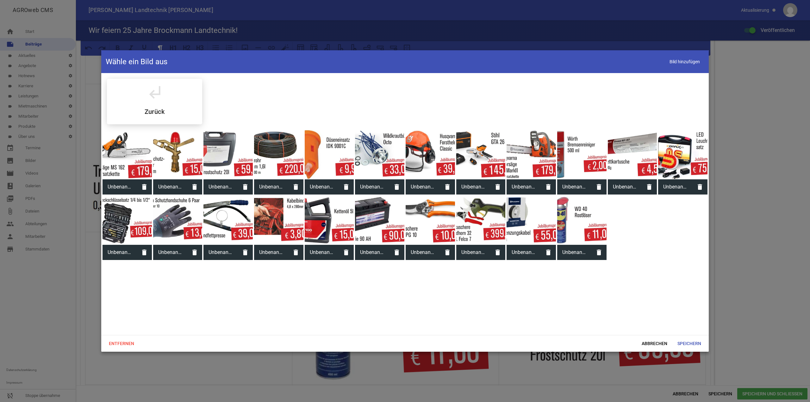
click at [523, 160] on div at bounding box center [531, 154] width 49 height 49
click at [689, 348] on span "Speichern" at bounding box center [690, 343] width 34 height 11
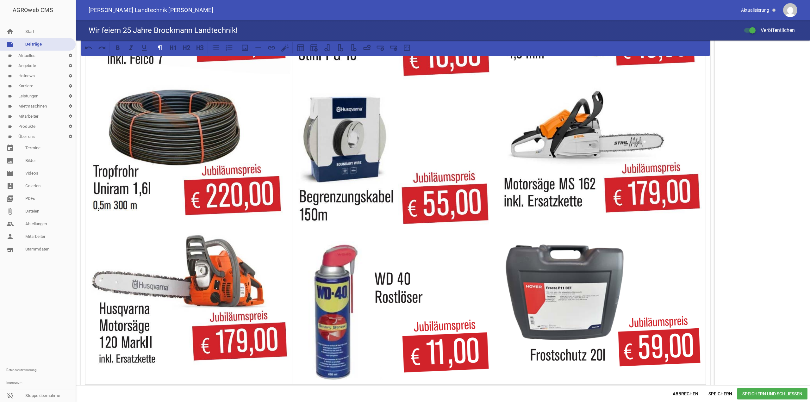
click at [378, 326] on img at bounding box center [396, 312] width 204 height 143
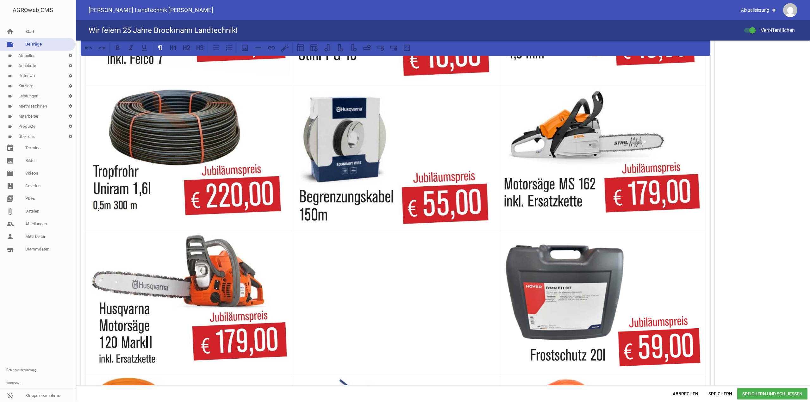
click at [247, 41] on div at bounding box center [396, 48] width 630 height 16
click at [247, 42] on button at bounding box center [244, 47] width 11 height 11
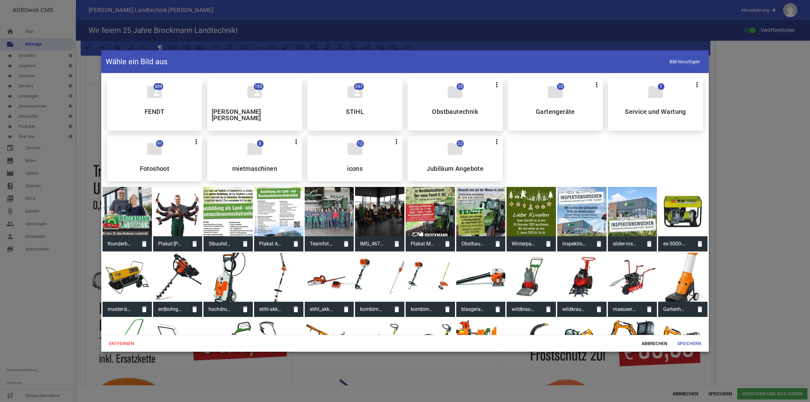
click at [437, 147] on div "folder 22 more_vert Teilen Bearbeiten Löschen Jubiläum Angebote" at bounding box center [455, 159] width 95 height 46
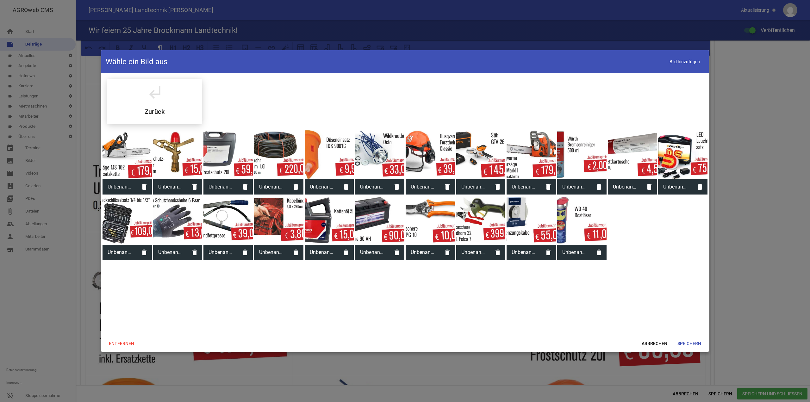
click at [600, 231] on div at bounding box center [581, 220] width 49 height 49
click at [695, 345] on span "Speichern" at bounding box center [690, 343] width 34 height 11
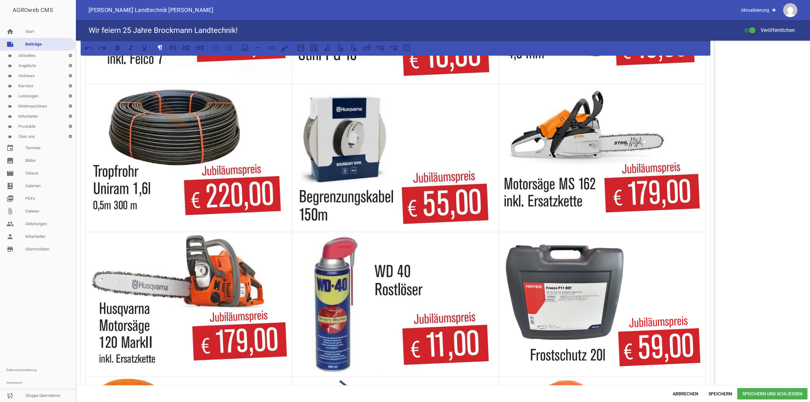
click at [627, 334] on div "AGROweb CMS home Start note Beiträge label Aktuelles settings label Angebote se…" at bounding box center [405, 201] width 810 height 402
click at [577, 314] on img at bounding box center [603, 308] width 204 height 134
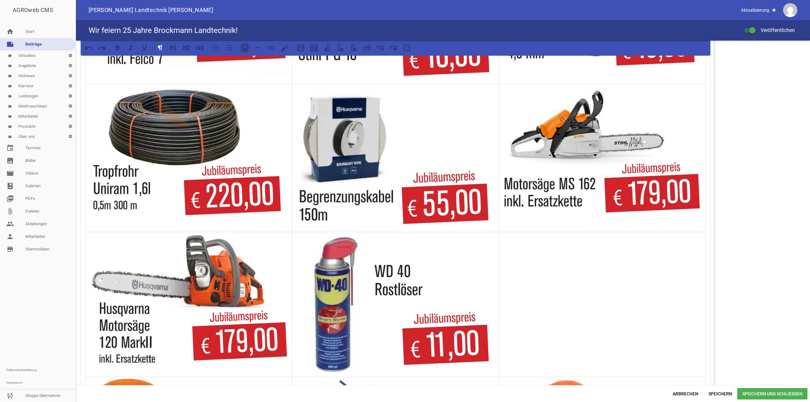
click at [244, 45] on icon at bounding box center [245, 48] width 8 height 8
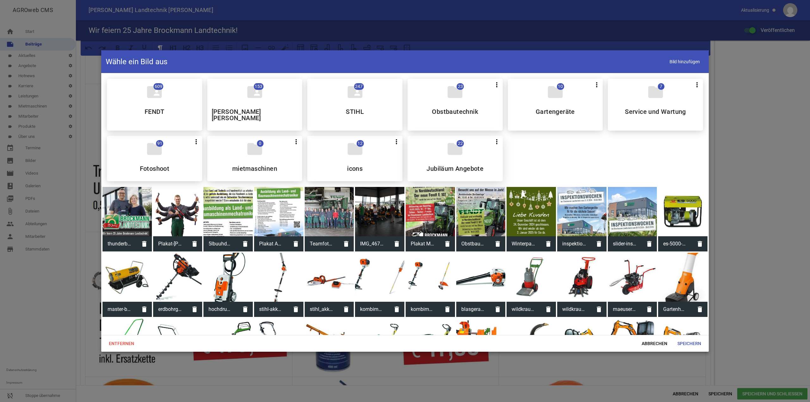
click at [464, 141] on div "folder 22 more_vert Teilen Bearbeiten Löschen Jubiläum Angebote" at bounding box center [455, 159] width 95 height 46
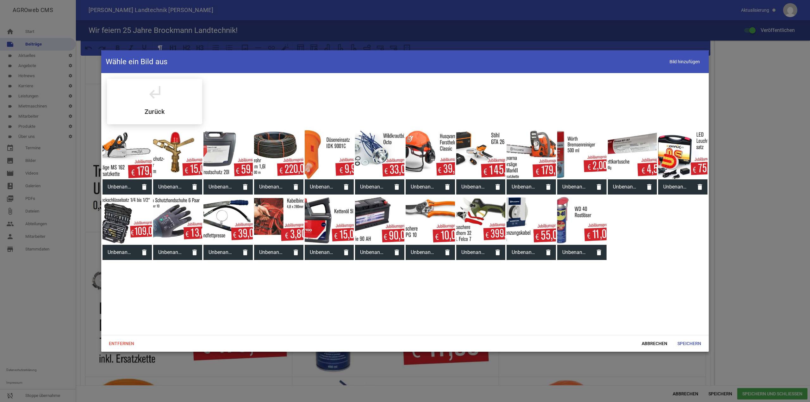
click at [232, 162] on div at bounding box center [228, 154] width 49 height 49
click at [686, 343] on span "Speichern" at bounding box center [690, 343] width 34 height 11
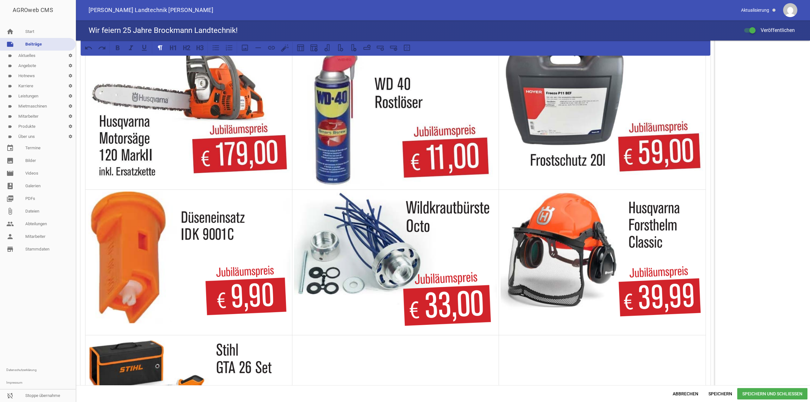
scroll to position [950, 0]
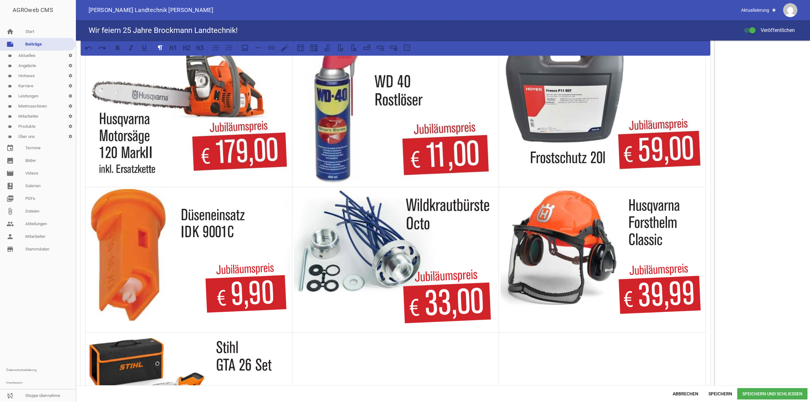
click at [208, 256] on img at bounding box center [189, 255] width 204 height 135
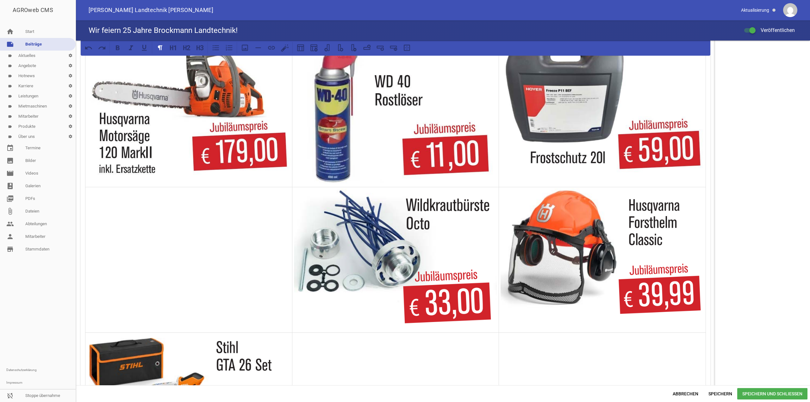
click at [240, 51] on div at bounding box center [265, 47] width 53 height 11
click at [243, 51] on icon at bounding box center [245, 48] width 6 height 6
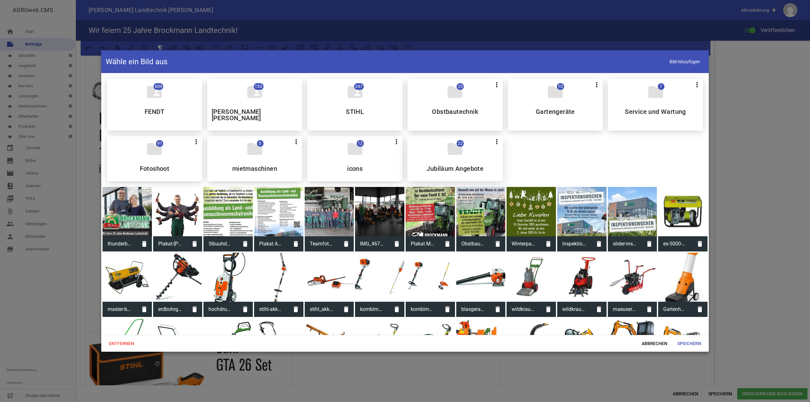
click at [439, 156] on div "folder 22 more_vert Teilen Bearbeiten Löschen Jubiläum Angebote" at bounding box center [455, 159] width 95 height 46
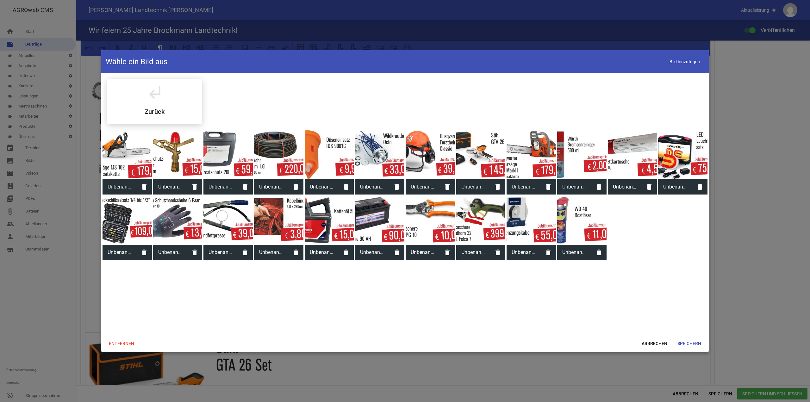
click at [315, 156] on div at bounding box center [329, 154] width 49 height 49
click at [684, 340] on span "Speichern" at bounding box center [690, 343] width 34 height 11
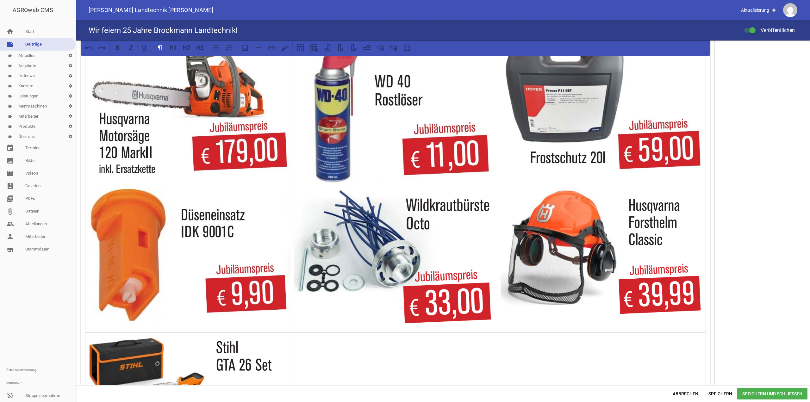
click at [412, 273] on img at bounding box center [396, 259] width 204 height 143
click at [728, 391] on span "Speichern" at bounding box center [721, 393] width 34 height 11
click at [711, 396] on span "Speichern" at bounding box center [721, 393] width 34 height 11
click at [437, 269] on img at bounding box center [396, 259] width 204 height 143
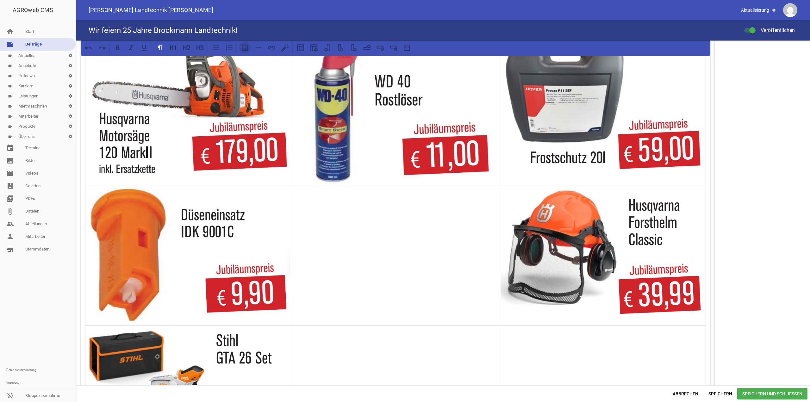
click at [245, 45] on icon at bounding box center [245, 48] width 6 height 6
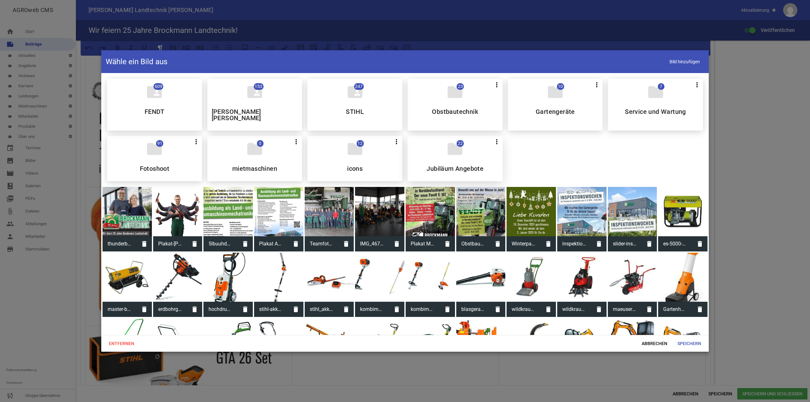
click at [446, 141] on icon "folder" at bounding box center [455, 149] width 18 height 18
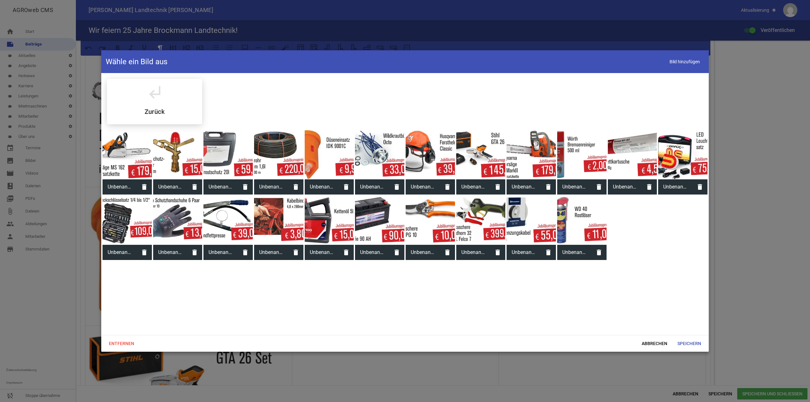
click at [389, 150] on div at bounding box center [379, 154] width 49 height 49
click at [698, 342] on span "Speichern" at bounding box center [690, 343] width 34 height 11
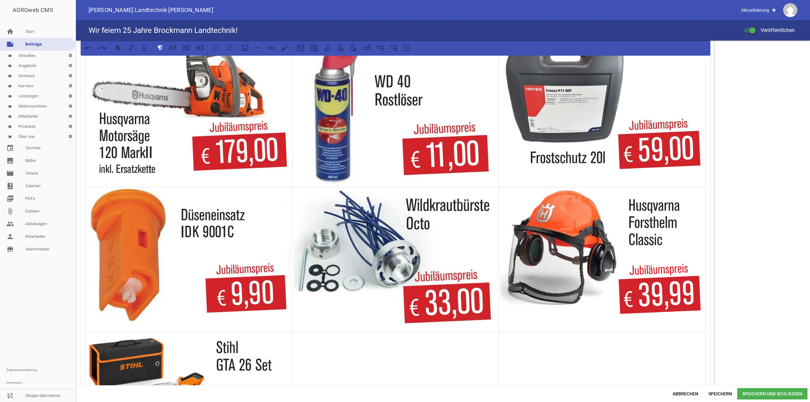
click at [585, 269] on img at bounding box center [603, 256] width 204 height 136
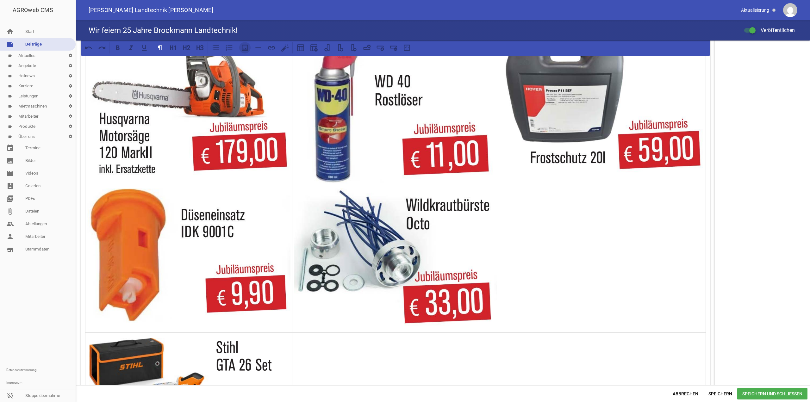
click at [242, 46] on icon at bounding box center [245, 48] width 6 height 6
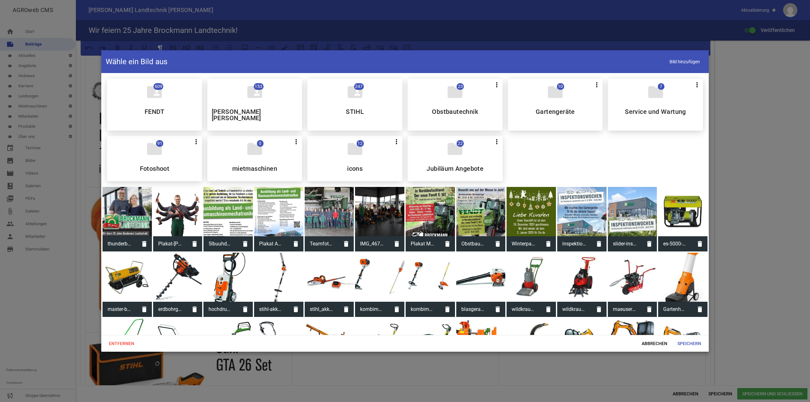
click at [450, 156] on div "folder 22 more_vert Teilen Bearbeiten Löschen Jubiläum Angebote" at bounding box center [455, 159] width 95 height 46
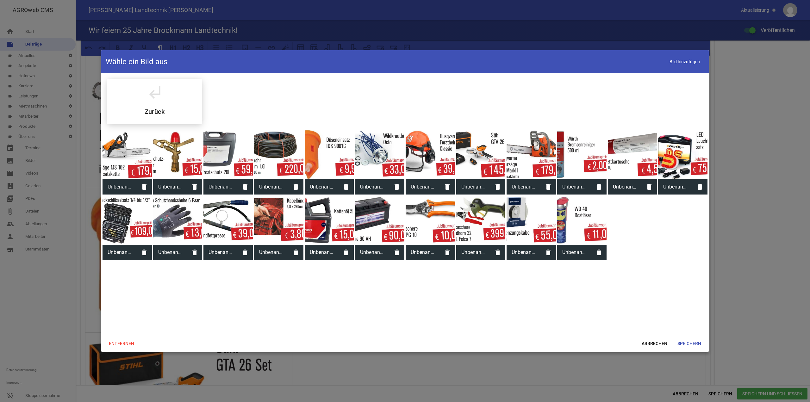
click at [449, 163] on div at bounding box center [430, 154] width 49 height 49
click at [688, 338] on div "Entfernen Abbrechen Speichern" at bounding box center [405, 343] width 608 height 17
click at [697, 340] on span "Speichern" at bounding box center [690, 343] width 34 height 11
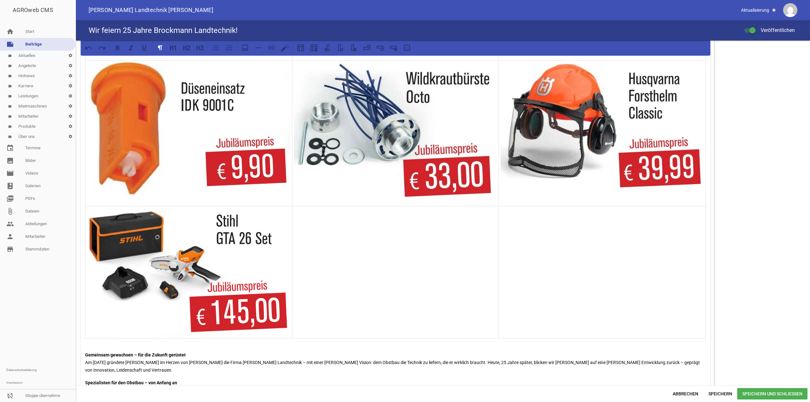
scroll to position [1045, 0]
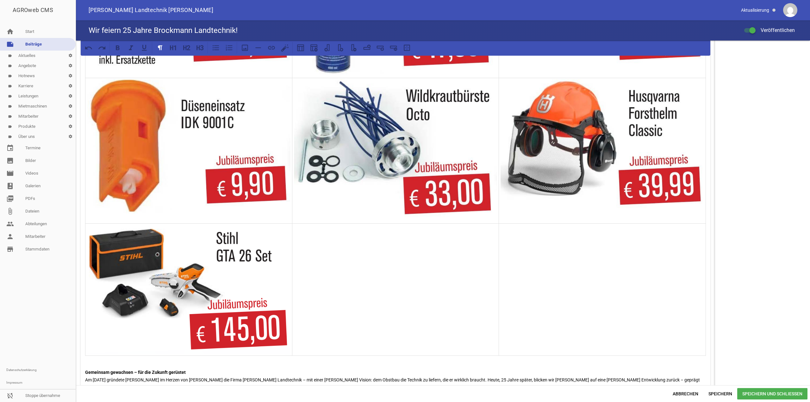
click at [232, 292] on img at bounding box center [189, 290] width 204 height 130
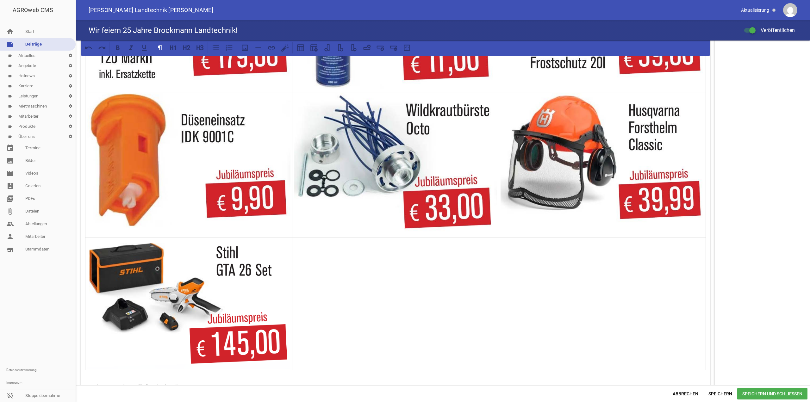
click at [227, 292] on img at bounding box center [189, 304] width 204 height 130
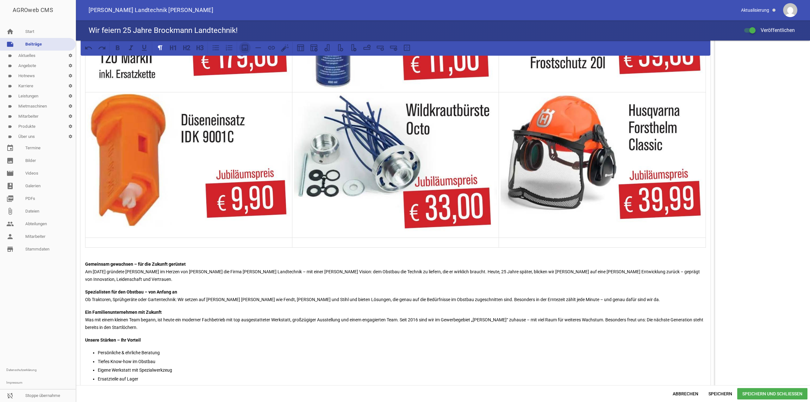
click at [244, 47] on icon at bounding box center [245, 48] width 8 height 8
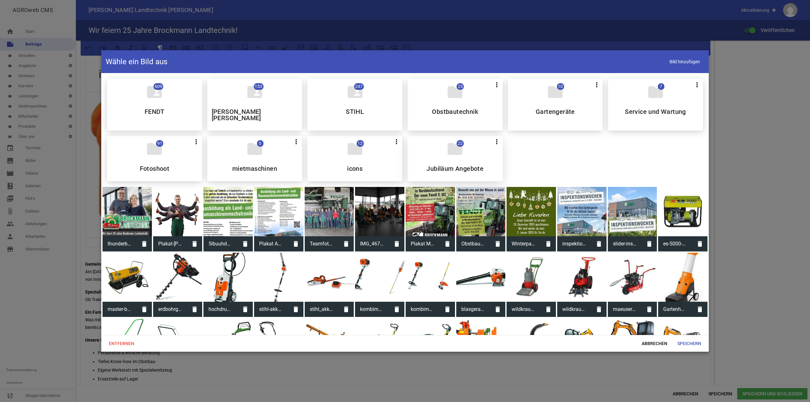
click at [464, 145] on div "folder 22 more_vert Teilen Bearbeiten Löschen Jubiläum Angebote" at bounding box center [455, 159] width 95 height 46
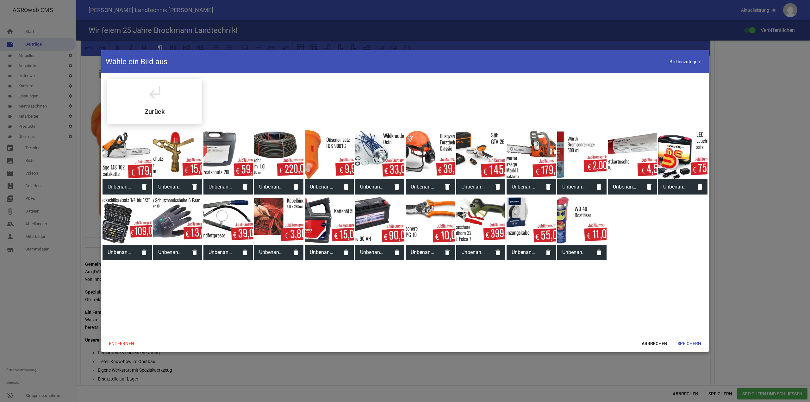
click at [481, 135] on div at bounding box center [480, 154] width 49 height 49
click at [698, 342] on span "Speichern" at bounding box center [690, 343] width 34 height 11
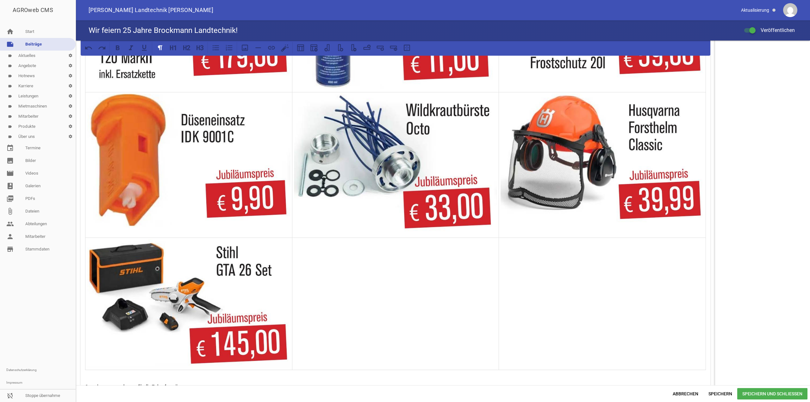
click at [743, 396] on span "Speichern und Schließen" at bounding box center [773, 393] width 70 height 11
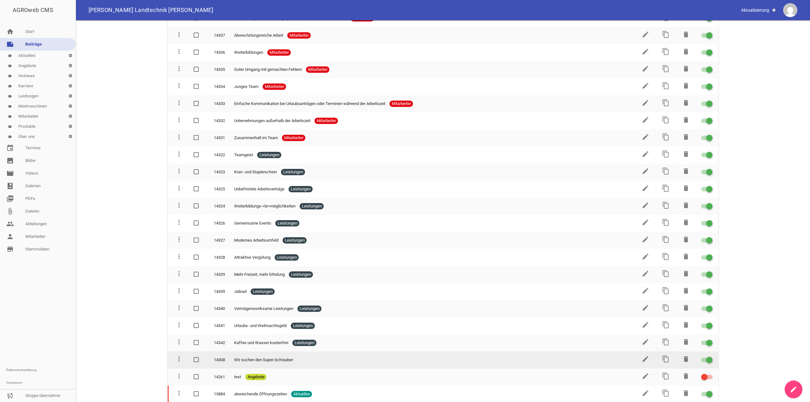
scroll to position [190, 0]
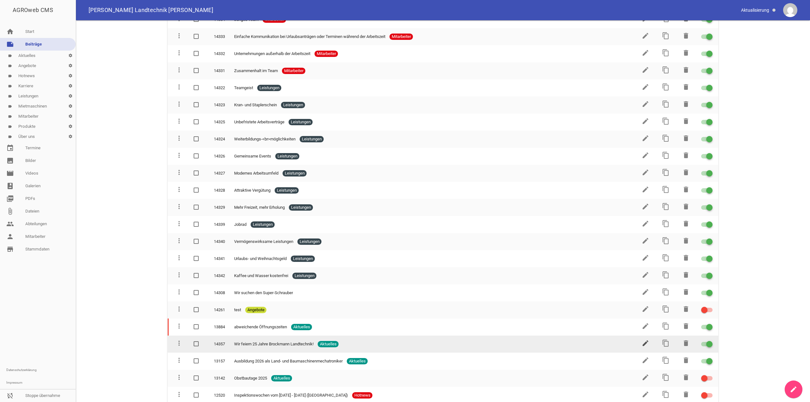
click at [643, 345] on icon "edit" at bounding box center [646, 344] width 8 height 8
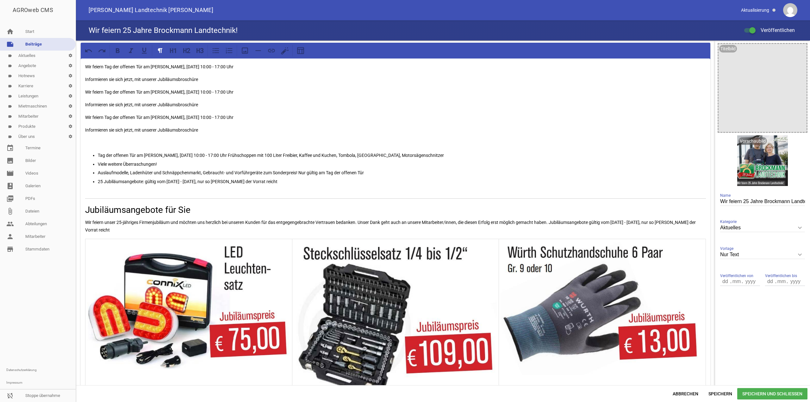
click at [298, 245] on img at bounding box center [396, 318] width 204 height 157
click at [295, 254] on img at bounding box center [396, 318] width 204 height 157
click at [294, 243] on img at bounding box center [396, 318] width 204 height 157
click at [302, 240] on td at bounding box center [395, 318] width 207 height 159
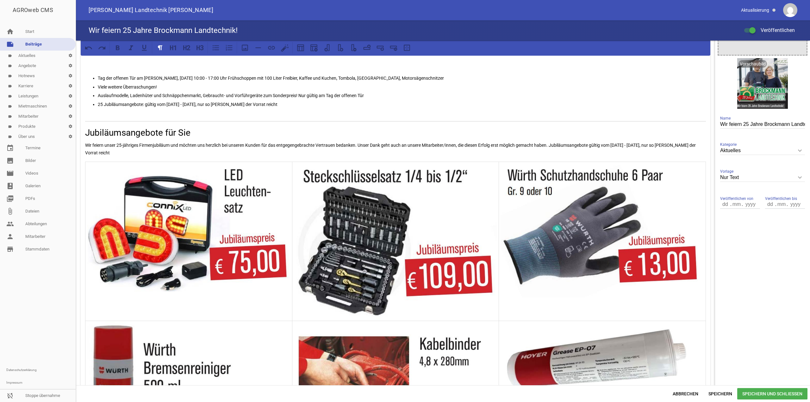
scroll to position [127, 0]
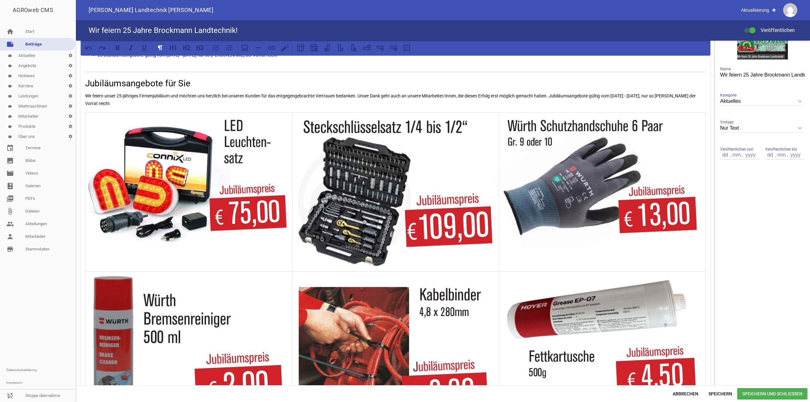
click at [365, 267] on img at bounding box center [396, 192] width 204 height 157
click at [285, 255] on td at bounding box center [188, 191] width 207 height 159
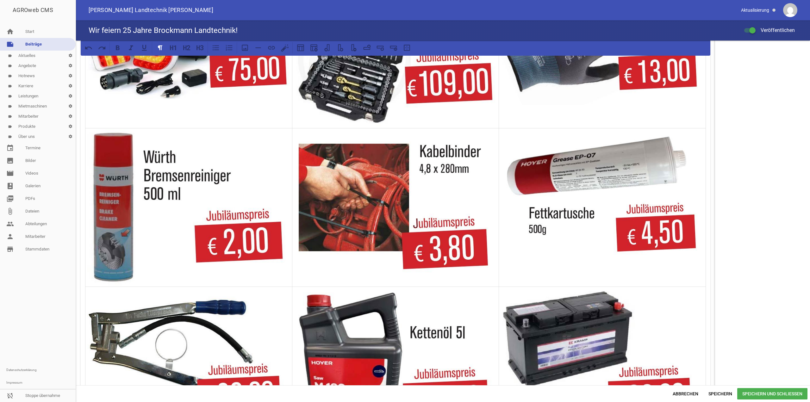
scroll to position [285, 0]
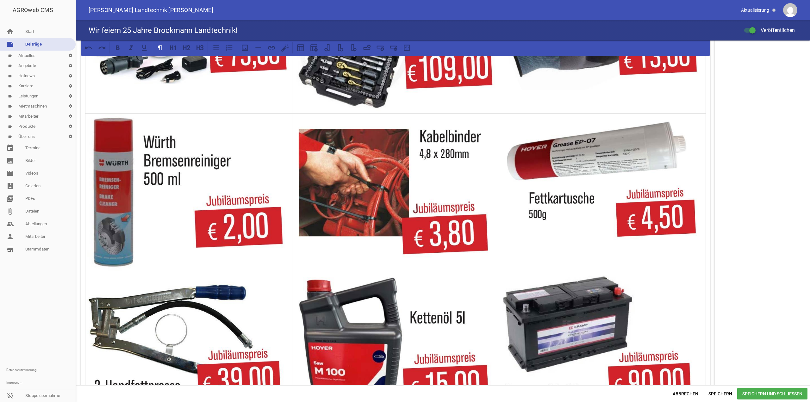
click at [297, 117] on p at bounding box center [396, 119] width 204 height 8
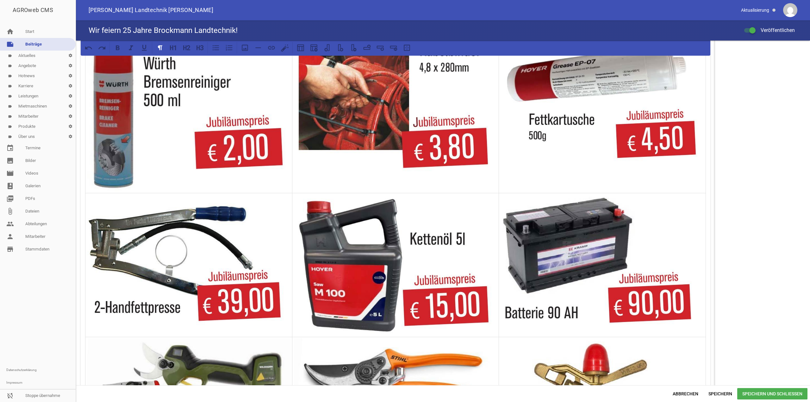
scroll to position [412, 0]
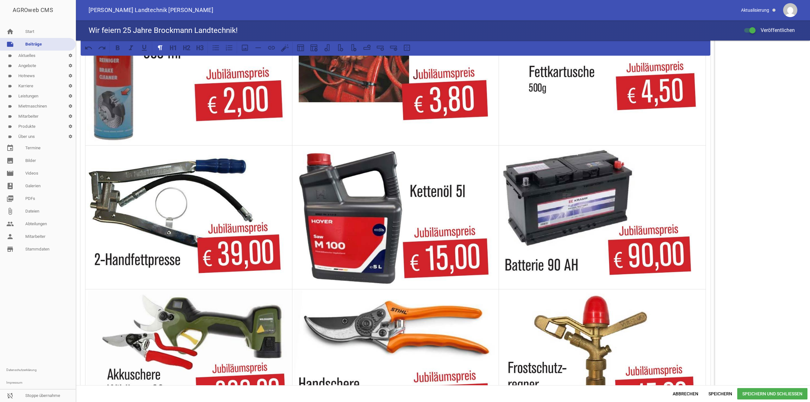
click at [328, 290] on td at bounding box center [395, 361] width 207 height 142
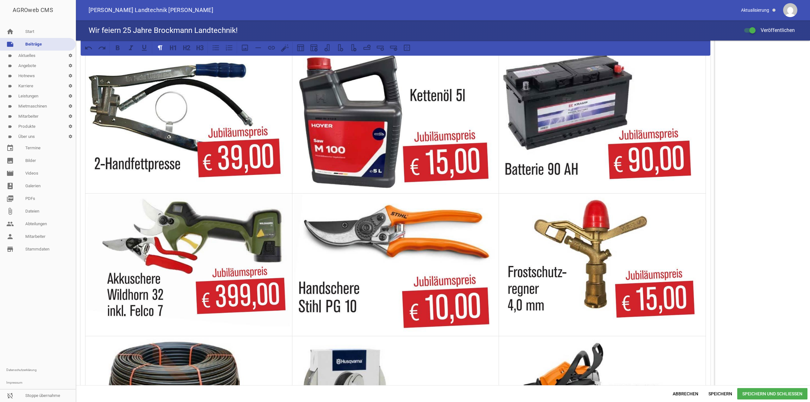
scroll to position [601, 0]
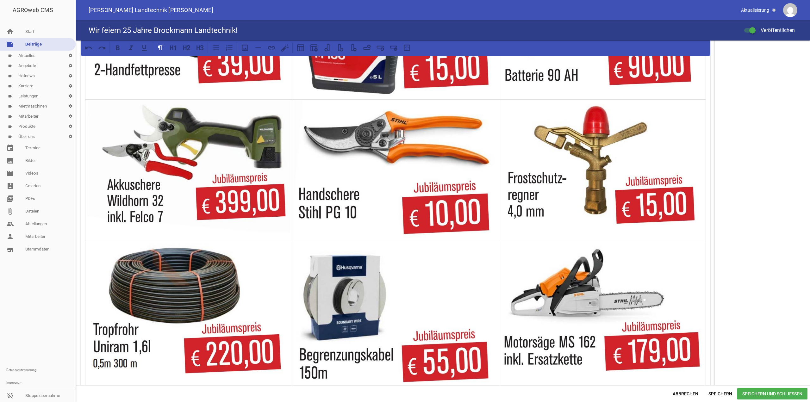
click at [316, 243] on p at bounding box center [396, 247] width 204 height 8
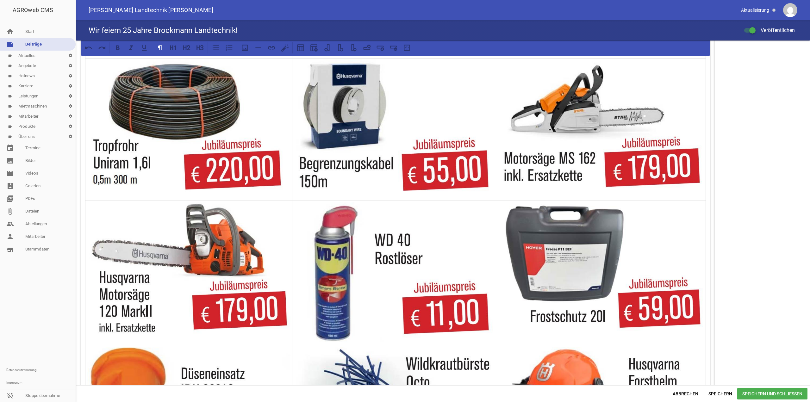
scroll to position [791, 0]
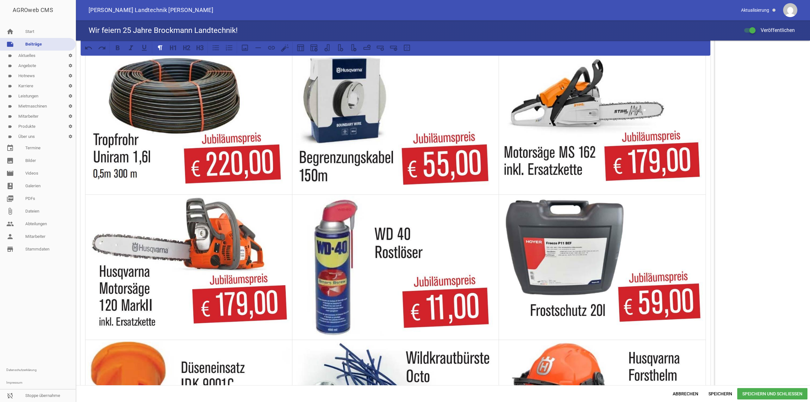
click at [315, 195] on td at bounding box center [395, 267] width 207 height 145
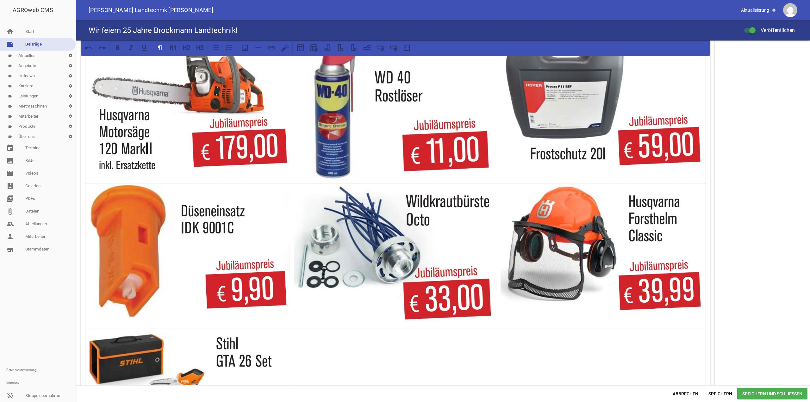
scroll to position [1013, 0]
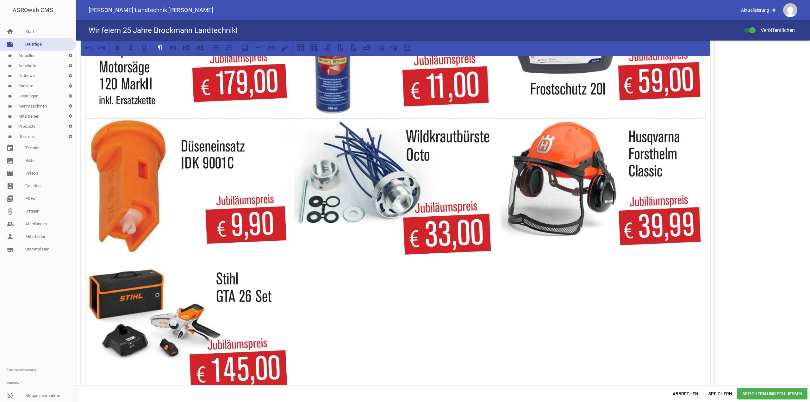
click at [198, 120] on img at bounding box center [189, 187] width 204 height 135
click at [202, 113] on td at bounding box center [188, 45] width 207 height 145
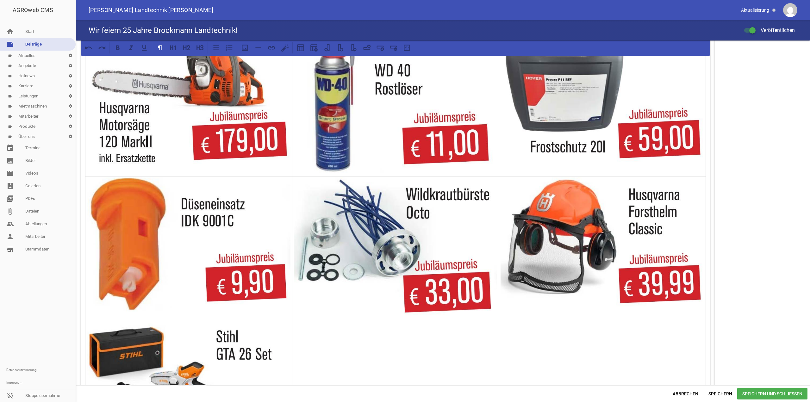
scroll to position [950, 0]
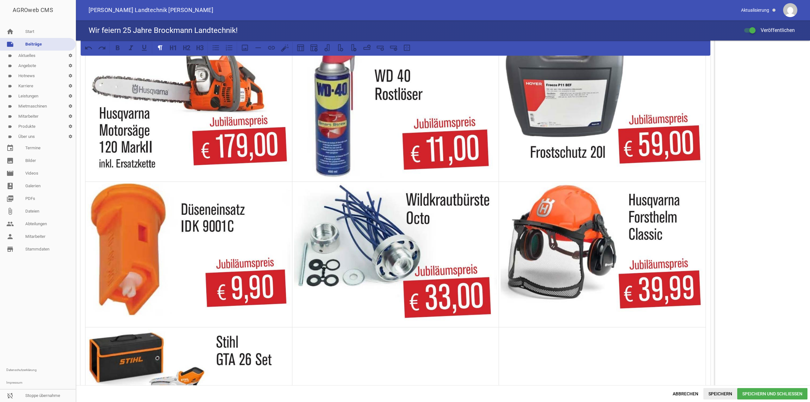
click at [712, 393] on span "Speichern" at bounding box center [721, 393] width 34 height 11
